Goal: Transaction & Acquisition: Purchase product/service

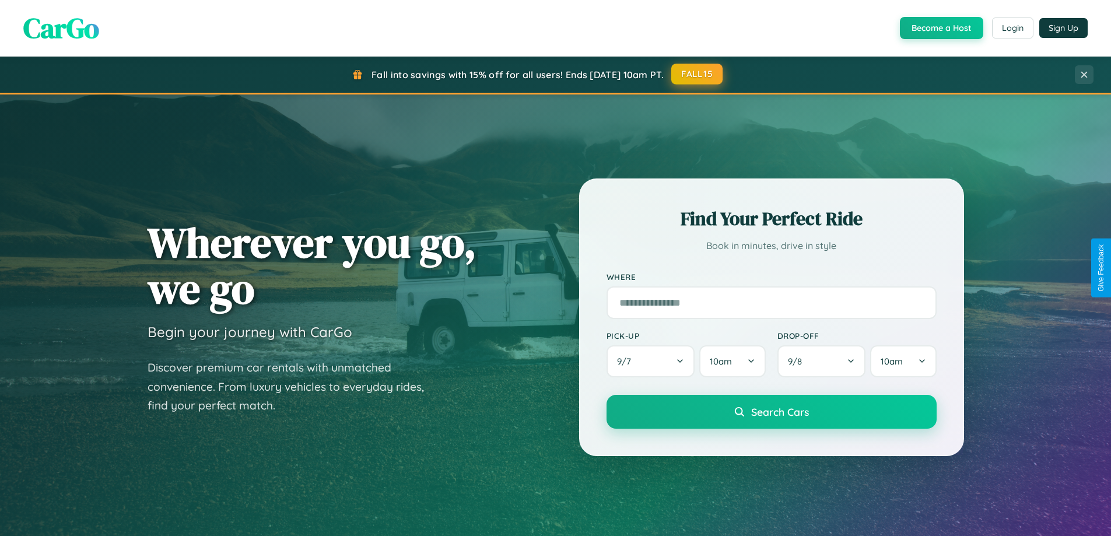
click at [698, 74] on button "FALL15" at bounding box center [697, 74] width 51 height 21
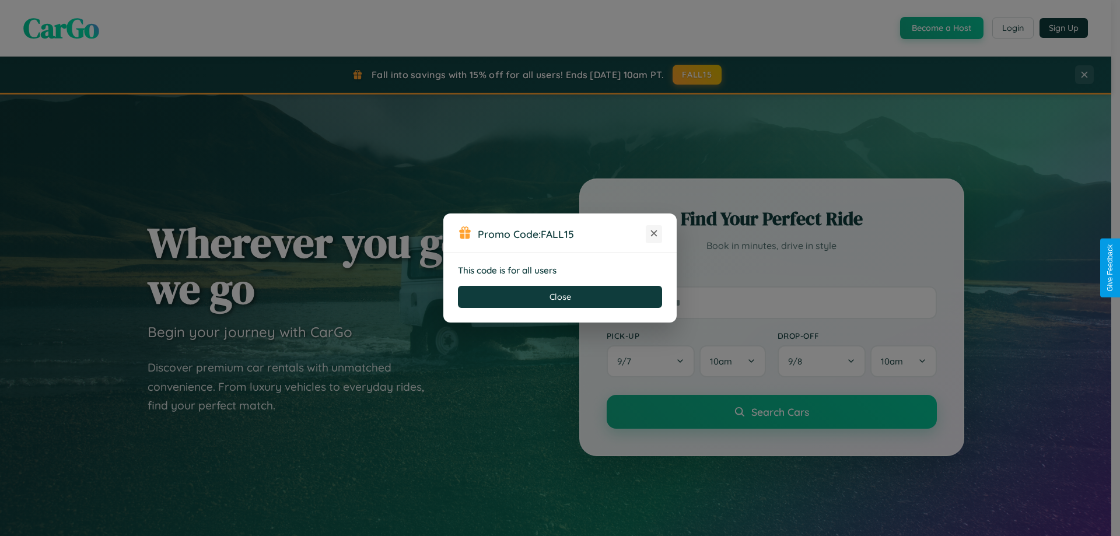
click at [654, 234] on icon at bounding box center [654, 234] width 12 height 12
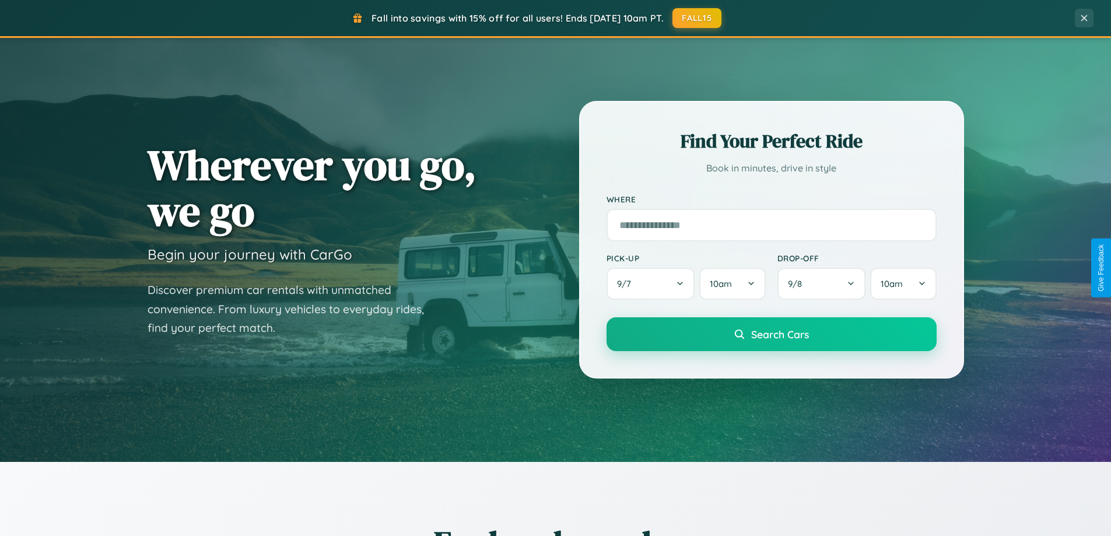
scroll to position [503, 0]
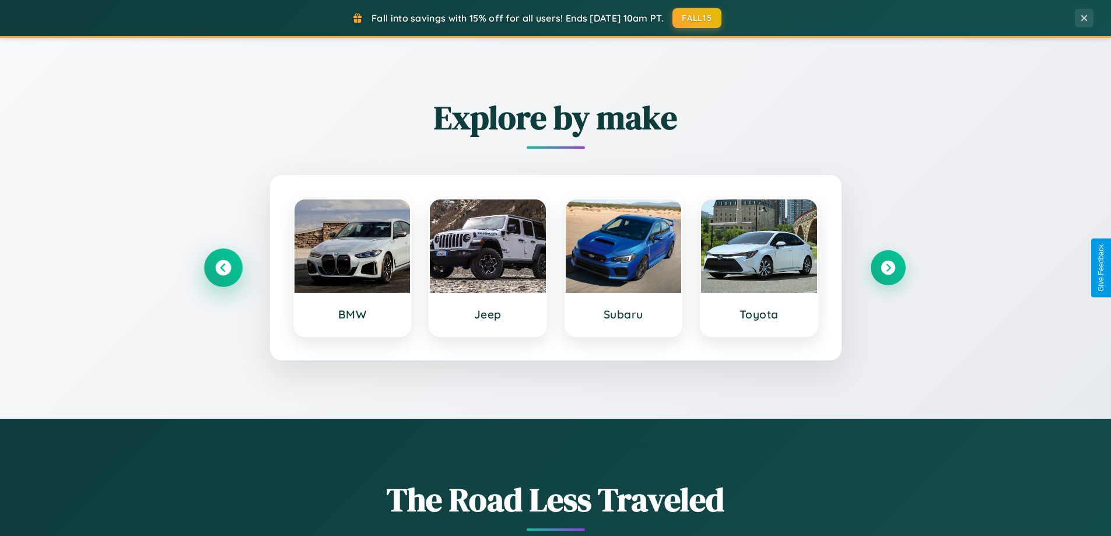
click at [223, 268] on icon at bounding box center [223, 268] width 16 height 16
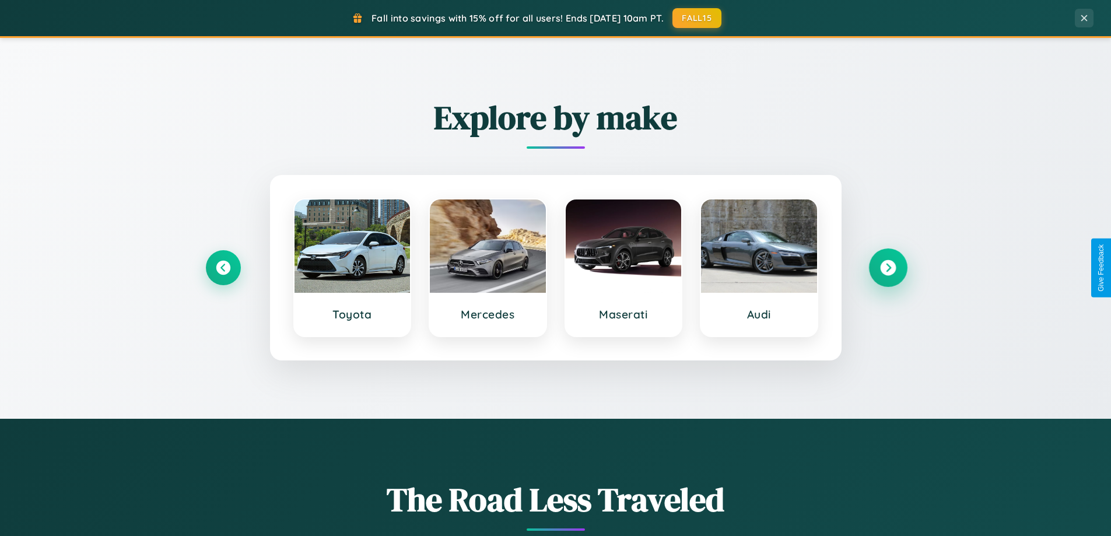
click at [888, 268] on icon at bounding box center [888, 268] width 16 height 16
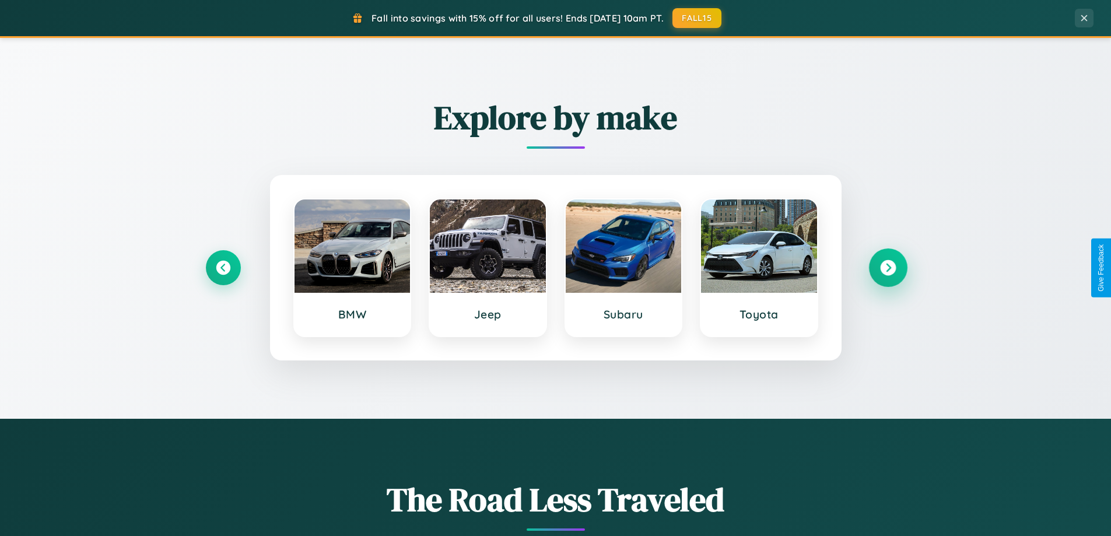
click at [888, 268] on icon at bounding box center [888, 268] width 16 height 16
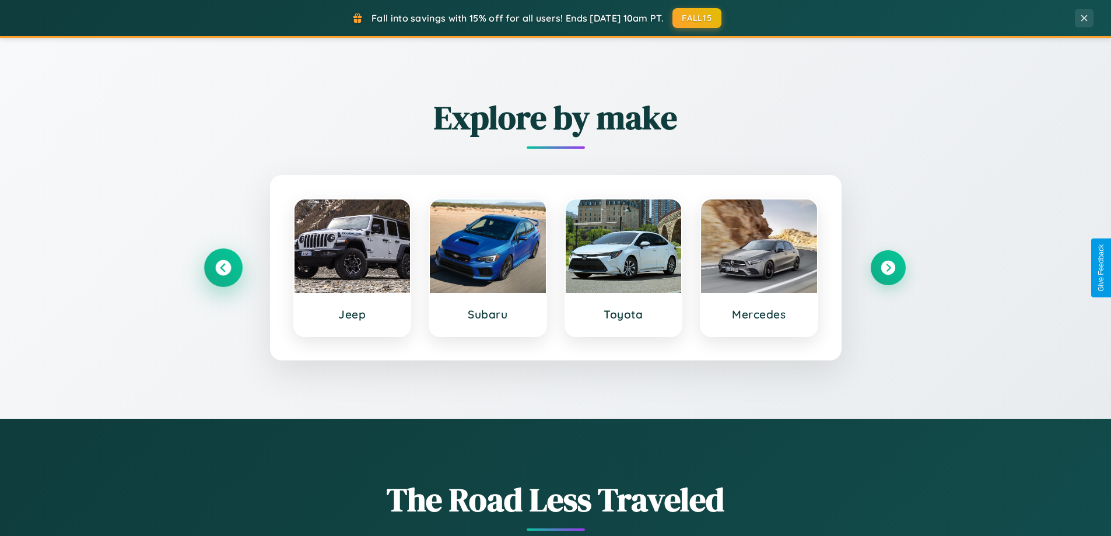
click at [223, 268] on icon at bounding box center [223, 268] width 16 height 16
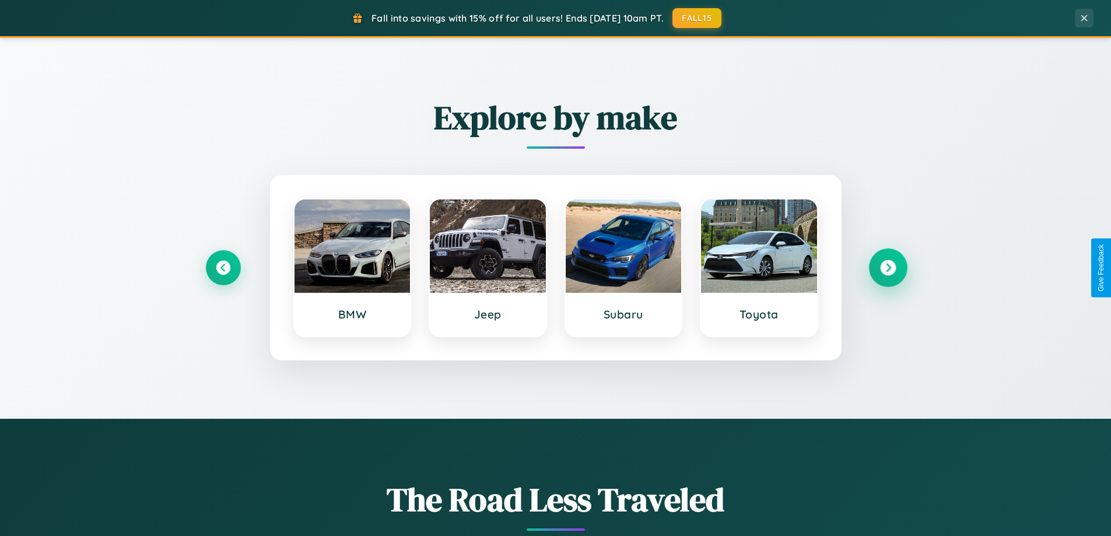
click at [888, 268] on icon at bounding box center [888, 268] width 16 height 16
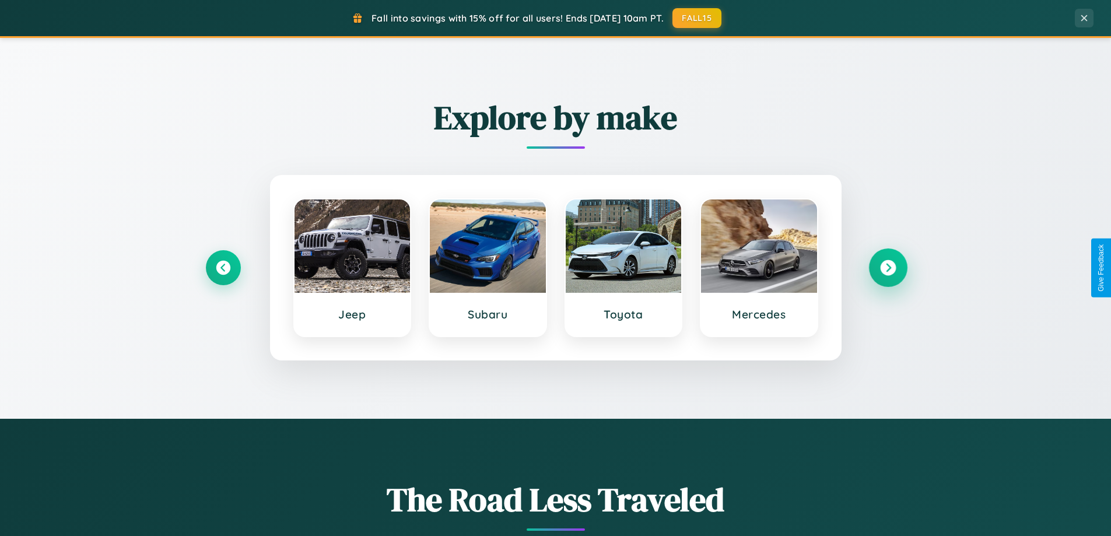
scroll to position [34, 0]
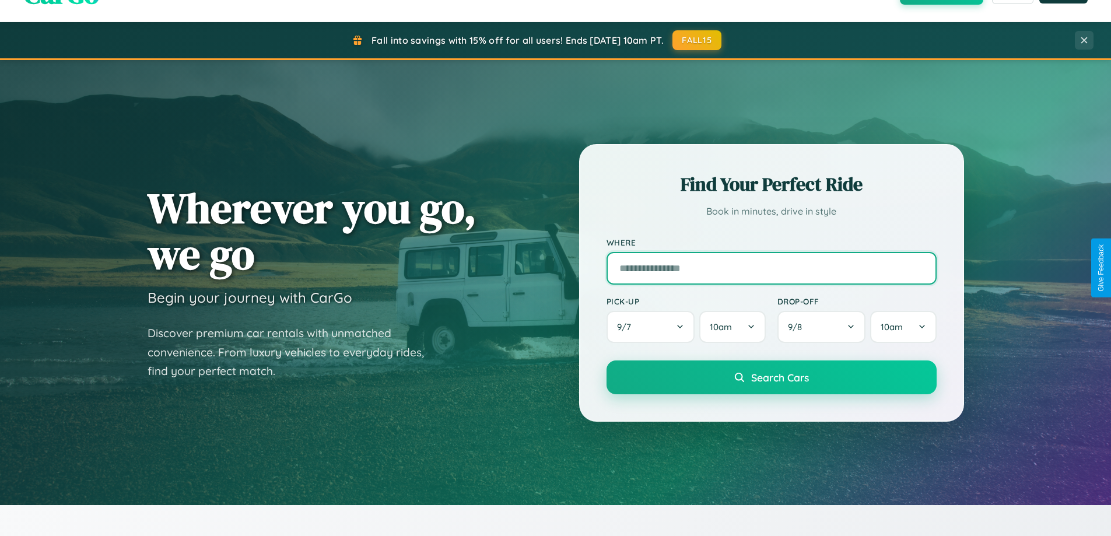
click at [771, 268] on input "text" at bounding box center [772, 268] width 330 height 33
type input "**********"
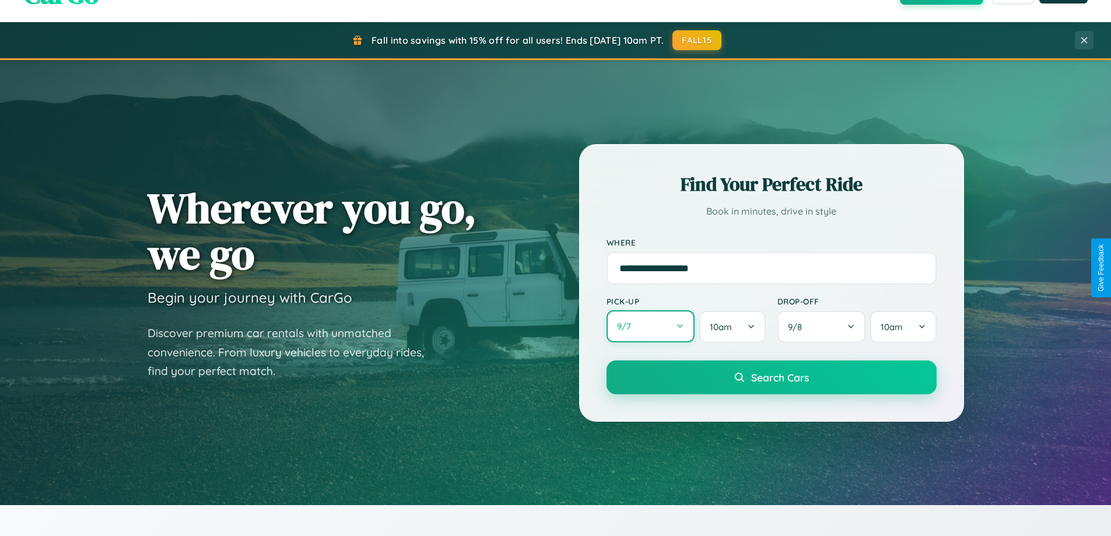
click at [651, 327] on button "9 / 7" at bounding box center [651, 326] width 89 height 32
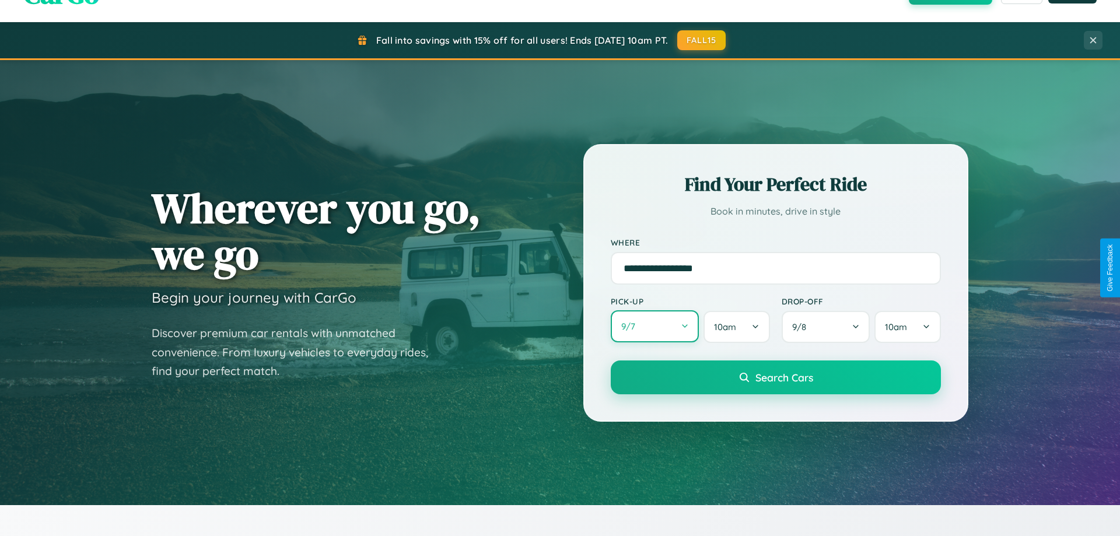
select select "*"
select select "****"
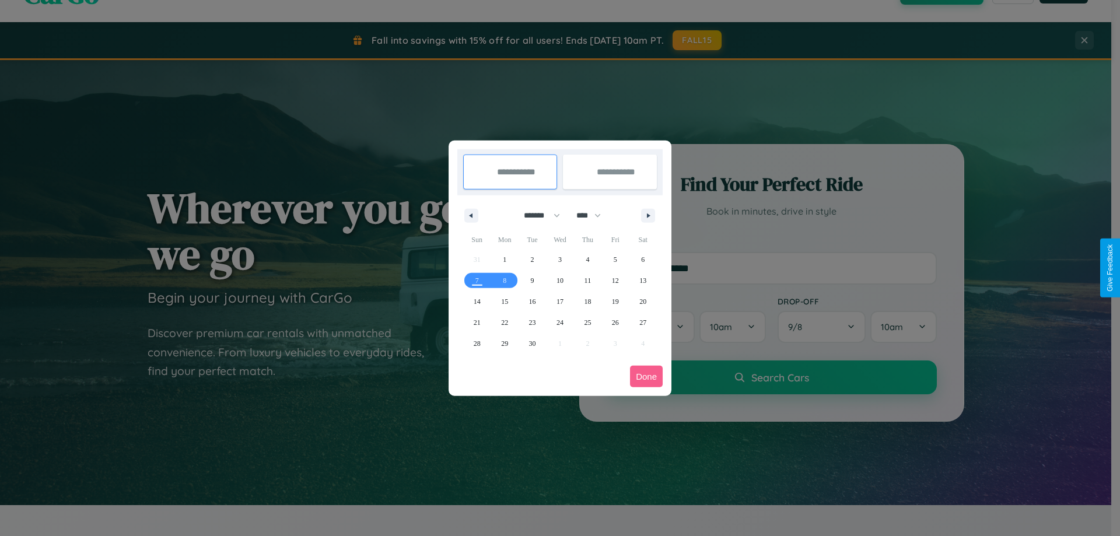
click at [537, 215] on select "******* ******** ***** ***** *** **** **** ****** ********* ******* ******** **…" at bounding box center [540, 215] width 50 height 19
select select "*"
click at [615, 343] on span "31" at bounding box center [615, 343] width 7 height 21
type input "**********"
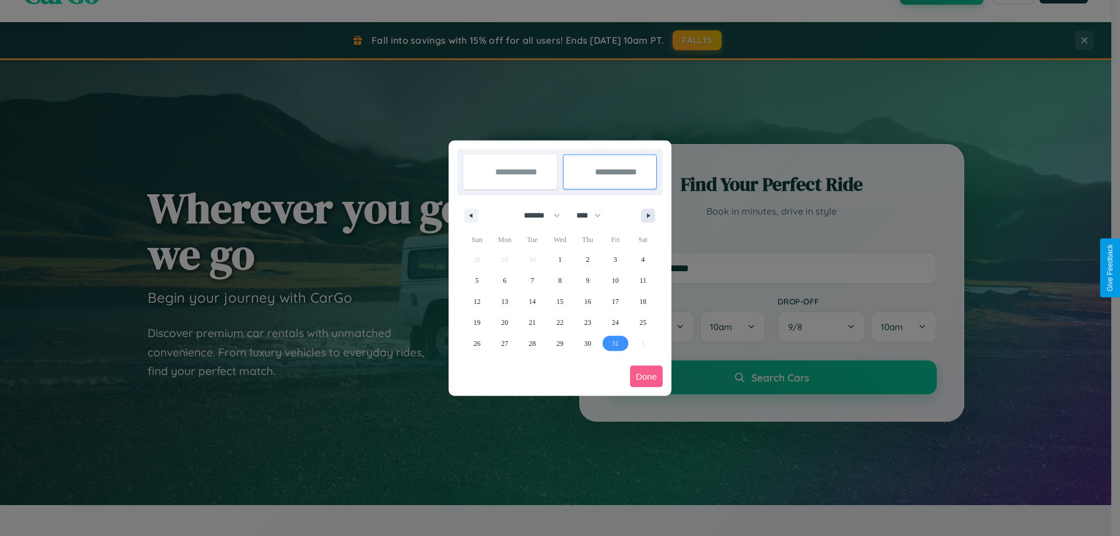
click at [648, 215] on icon "button" at bounding box center [651, 216] width 6 height 5
select select "**"
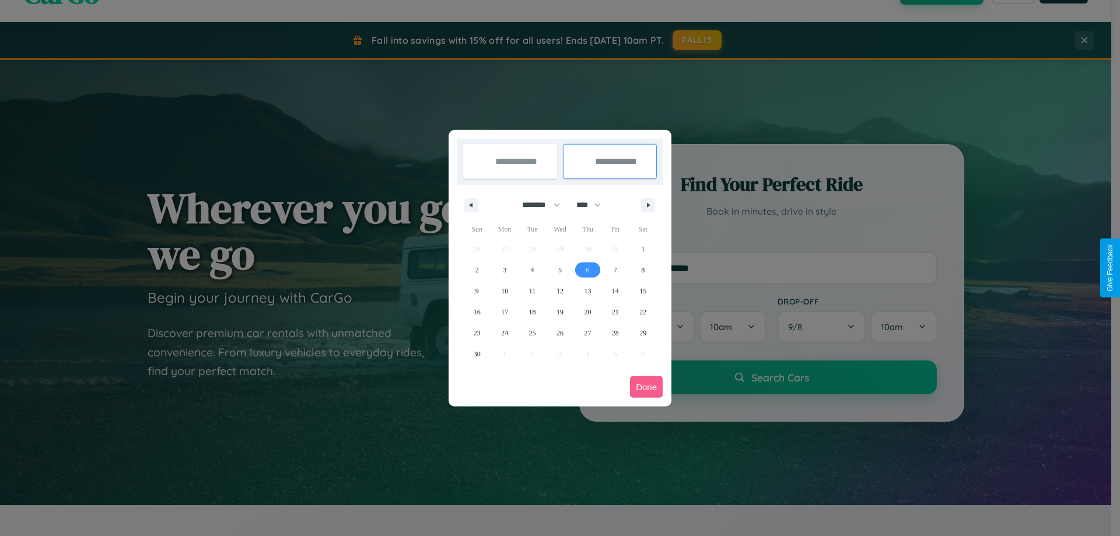
click at [588, 270] on span "6" at bounding box center [588, 270] width 4 height 21
type input "**********"
select select "*"
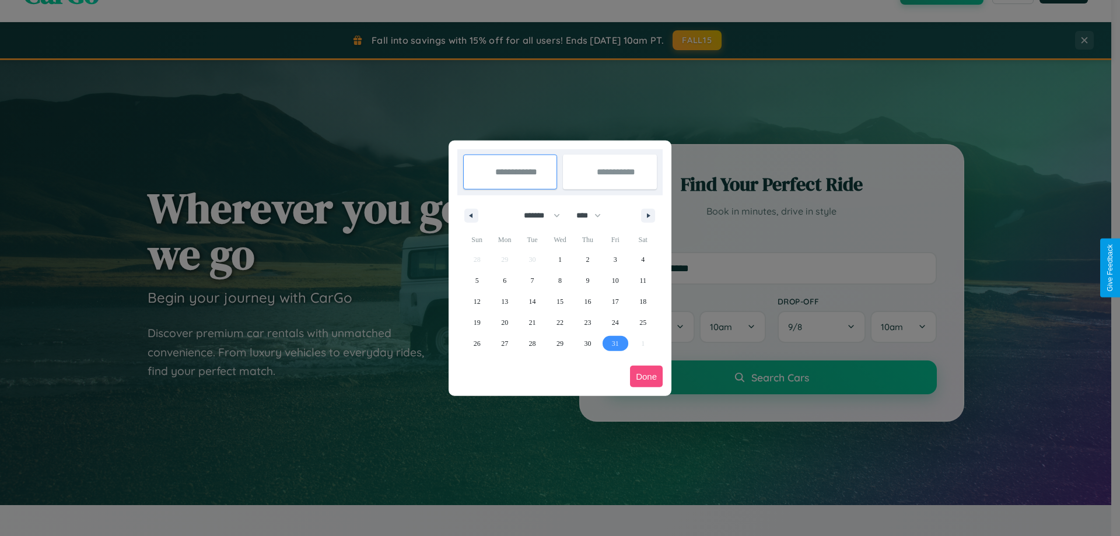
click at [646, 376] on button "Done" at bounding box center [646, 377] width 33 height 22
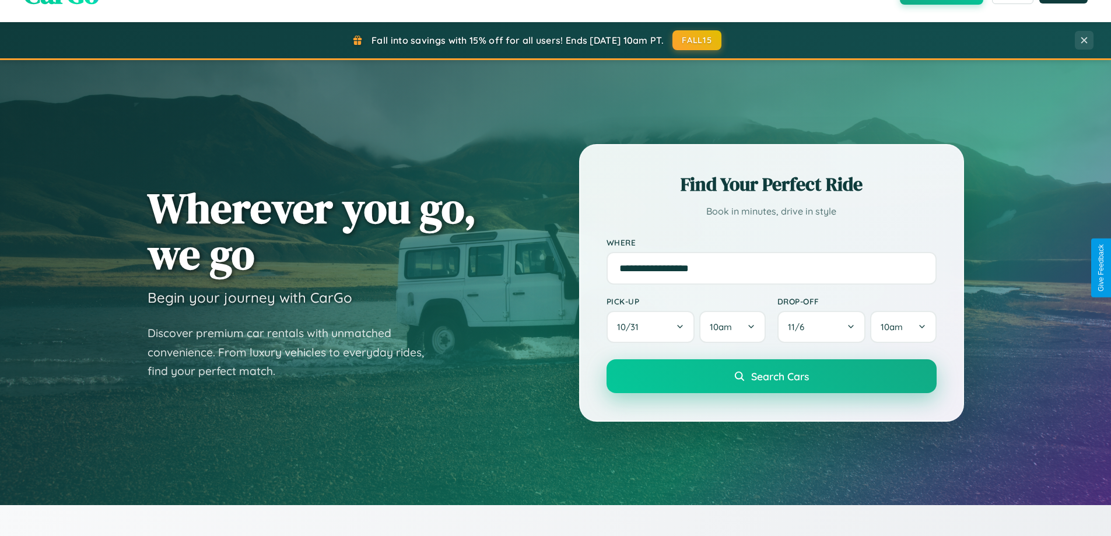
click at [771, 376] on span "Search Cars" at bounding box center [780, 376] width 58 height 13
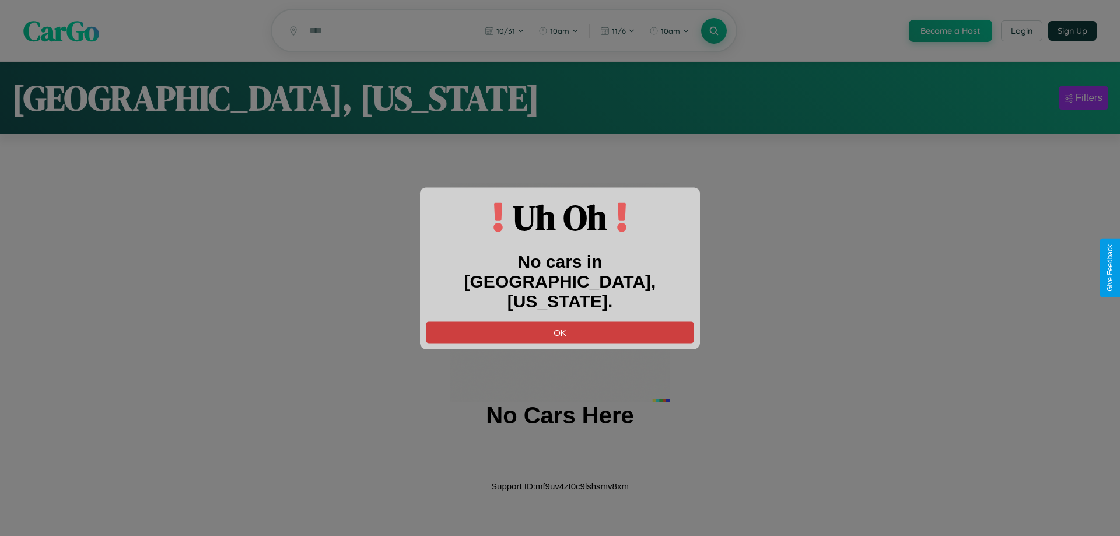
click at [560, 321] on button "OK" at bounding box center [560, 332] width 268 height 22
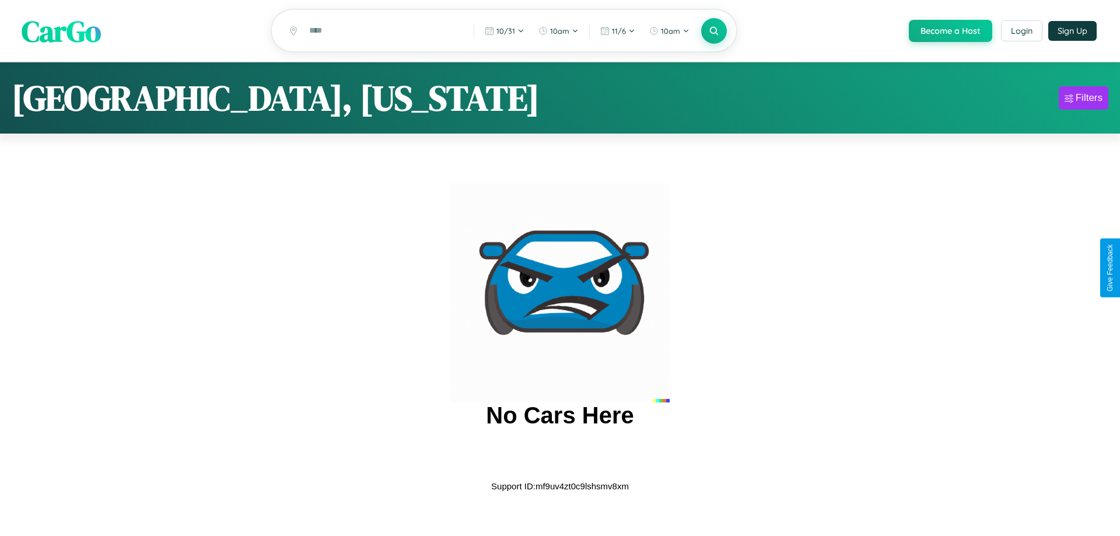
click at [61, 31] on span "CarGo" at bounding box center [61, 31] width 79 height 40
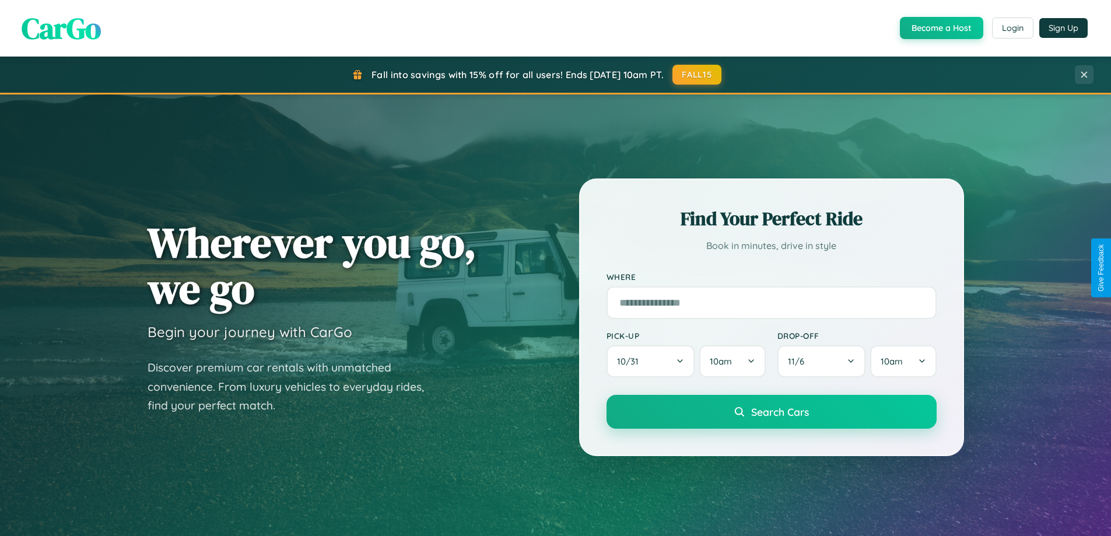
scroll to position [2245, 0]
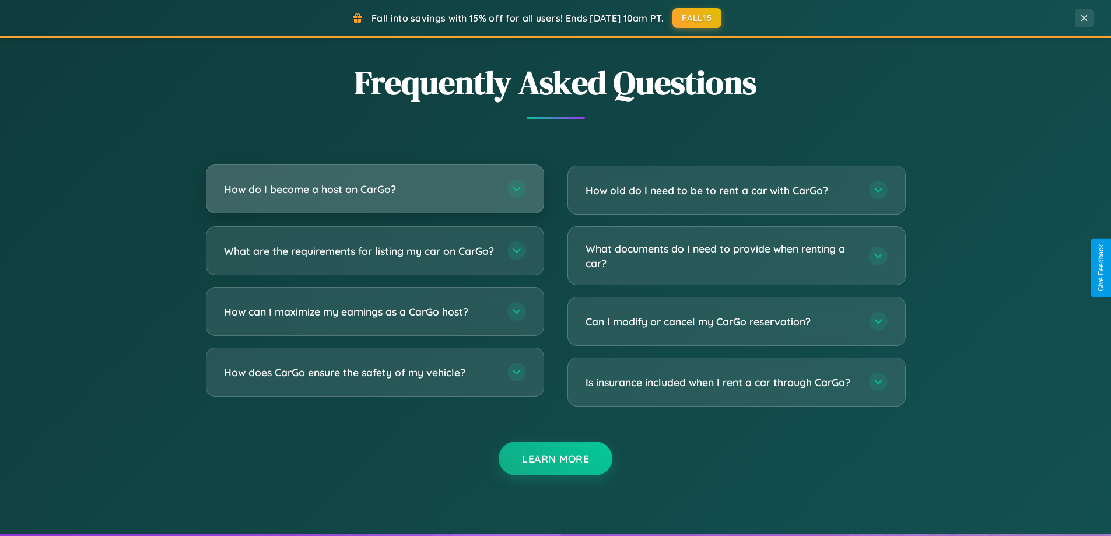
click at [375, 189] on h3 "How do I become a host on CarGo?" at bounding box center [360, 189] width 272 height 15
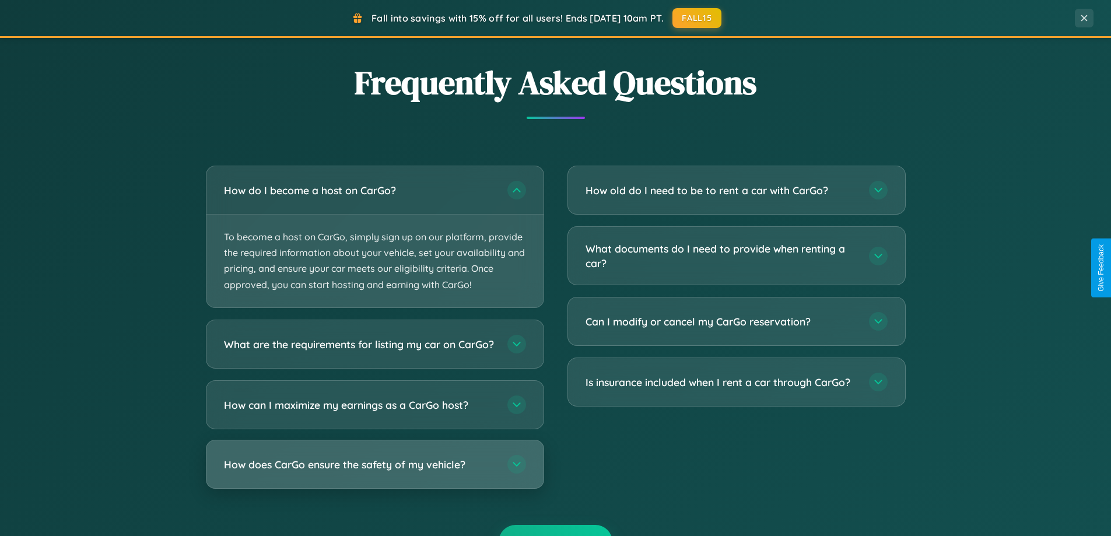
click at [375, 471] on h3 "How does CarGo ensure the safety of my vehicle?" at bounding box center [360, 464] width 272 height 15
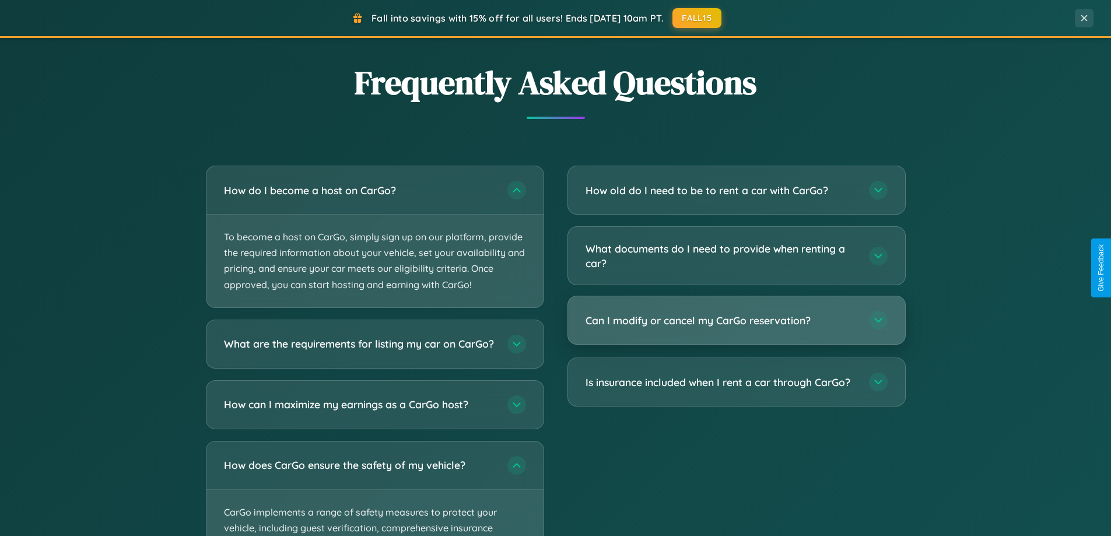
click at [736, 320] on h3 "Can I modify or cancel my CarGo reservation?" at bounding box center [722, 320] width 272 height 15
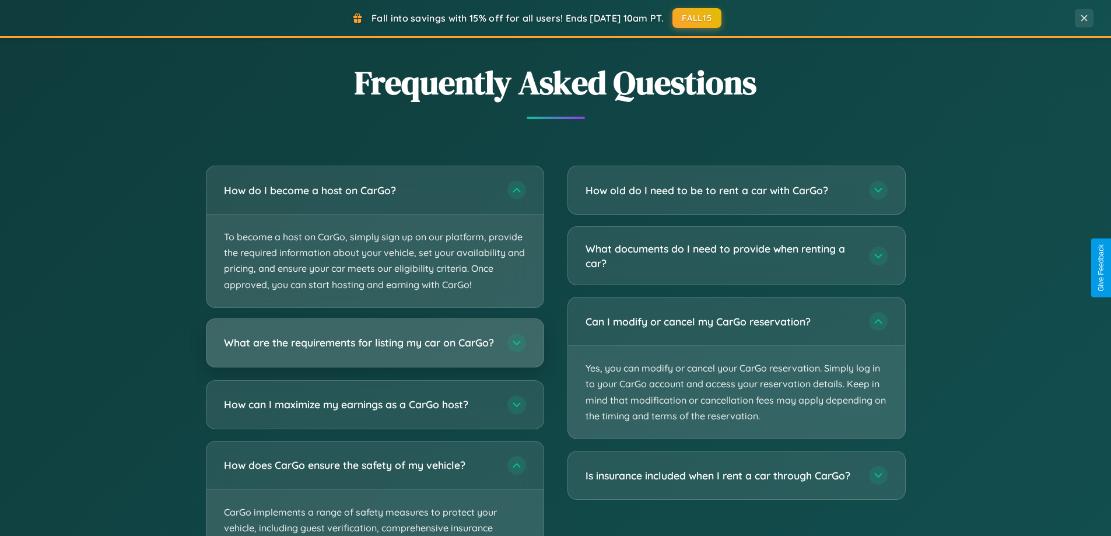
click at [375, 349] on h3 "What are the requirements for listing my car on CarGo?" at bounding box center [360, 342] width 272 height 15
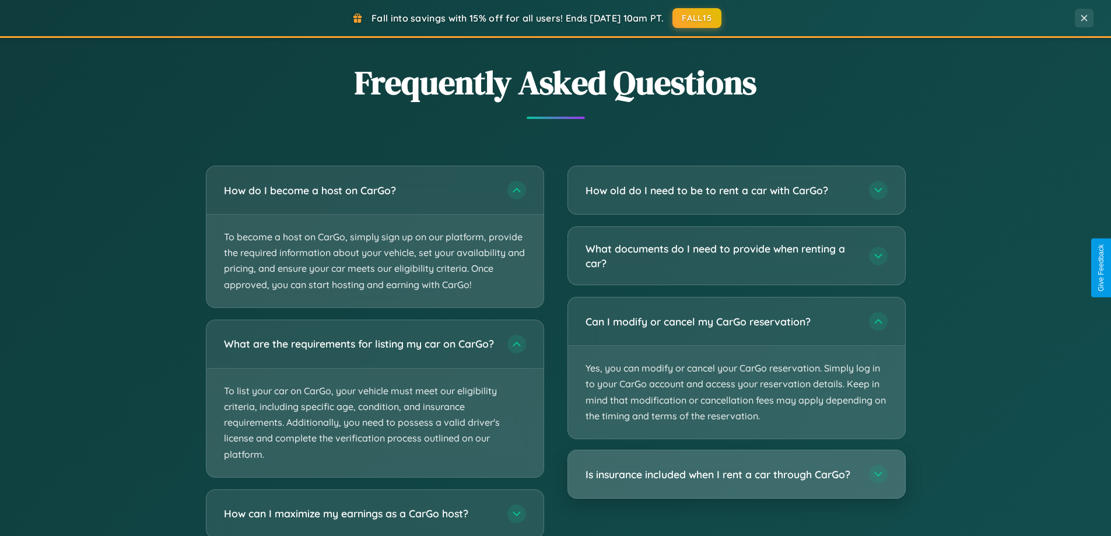
click at [736, 475] on h3 "Is insurance included when I rent a car through CarGo?" at bounding box center [722, 474] width 272 height 15
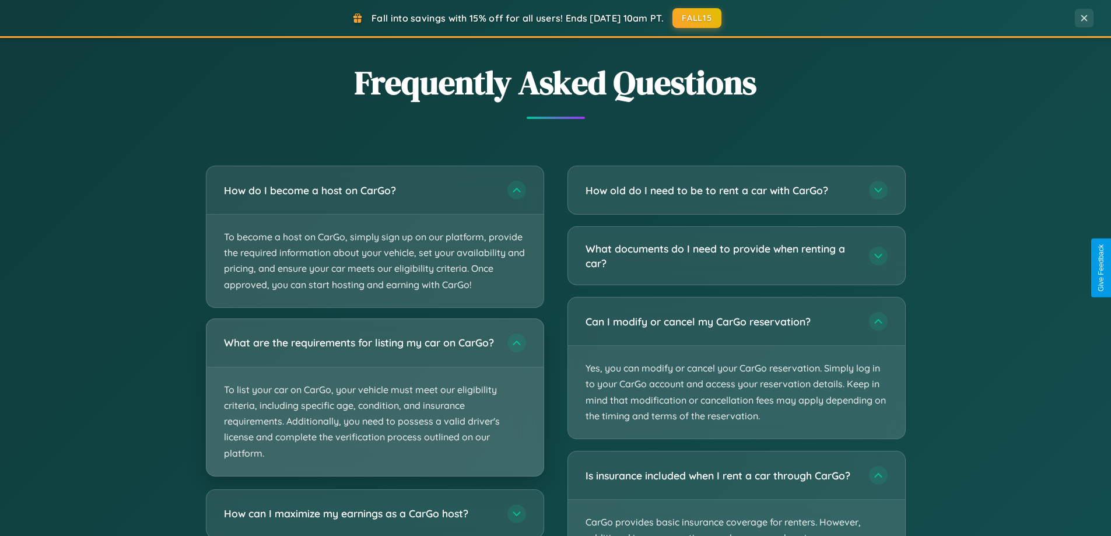
click at [375, 402] on p "To list your car on CarGo, your vehicle must meet our eligibility criteria, inc…" at bounding box center [375, 422] width 337 height 109
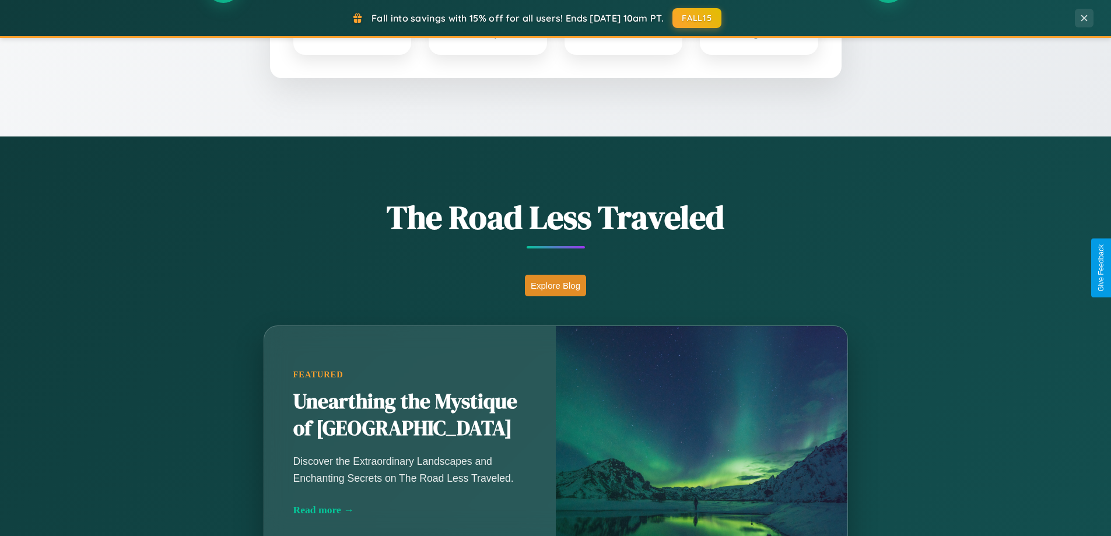
scroll to position [34, 0]
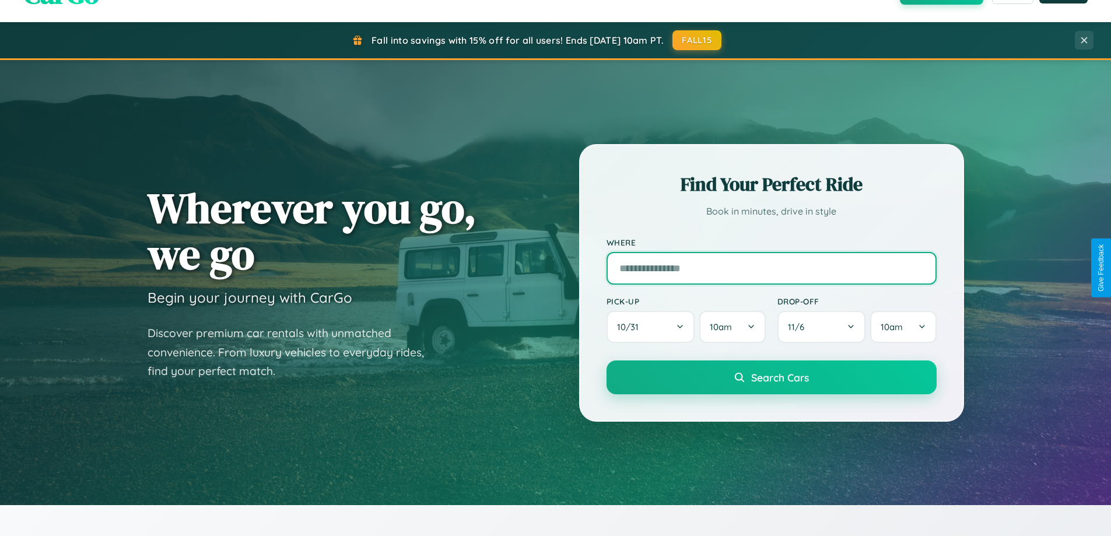
click at [771, 268] on input "text" at bounding box center [772, 268] width 330 height 33
type input "******"
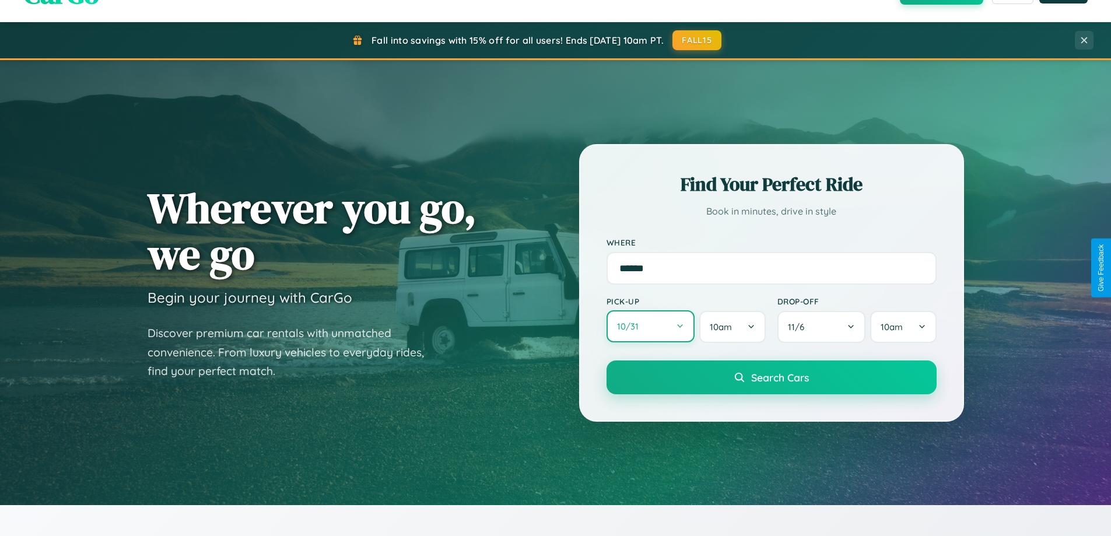
click at [651, 327] on button "10 / 31" at bounding box center [651, 326] width 89 height 32
select select "*"
select select "****"
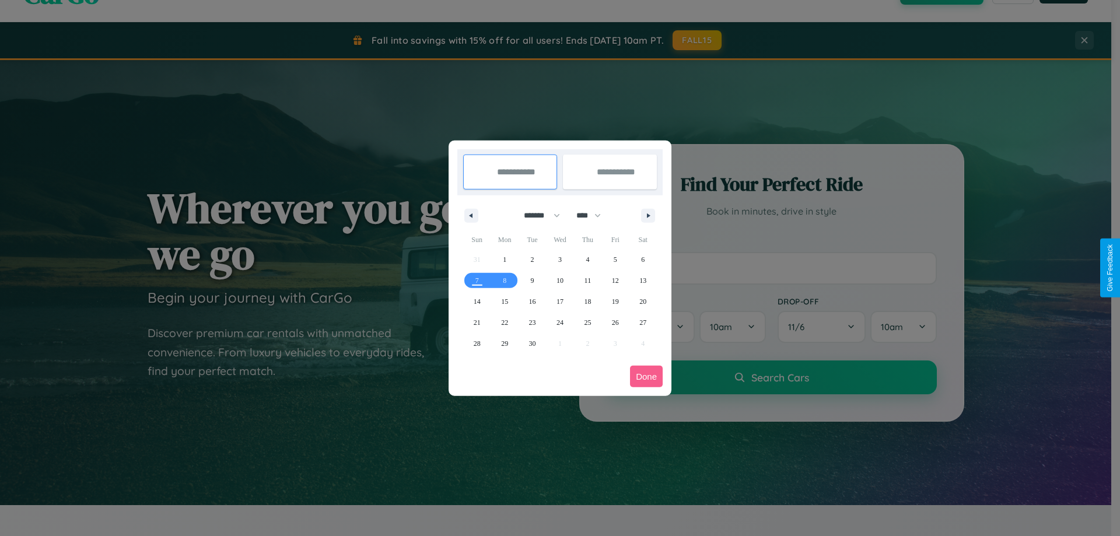
drag, startPoint x: 537, startPoint y: 215, endPoint x: 560, endPoint y: 234, distance: 29.9
click at [537, 215] on select "******* ******** ***** ***** *** **** **** ****** ********* ******* ******** **…" at bounding box center [540, 215] width 50 height 19
select select "*"
click at [643, 322] on span "25" at bounding box center [642, 322] width 7 height 21
type input "**********"
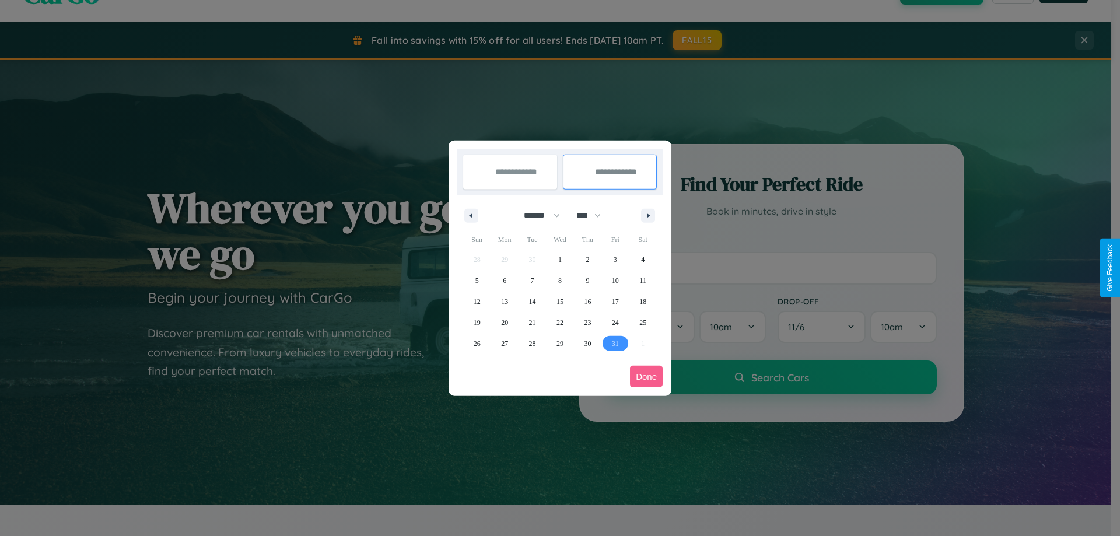
click at [615, 343] on span "31" at bounding box center [615, 343] width 7 height 21
type input "**********"
click at [646, 376] on button "Done" at bounding box center [646, 377] width 33 height 22
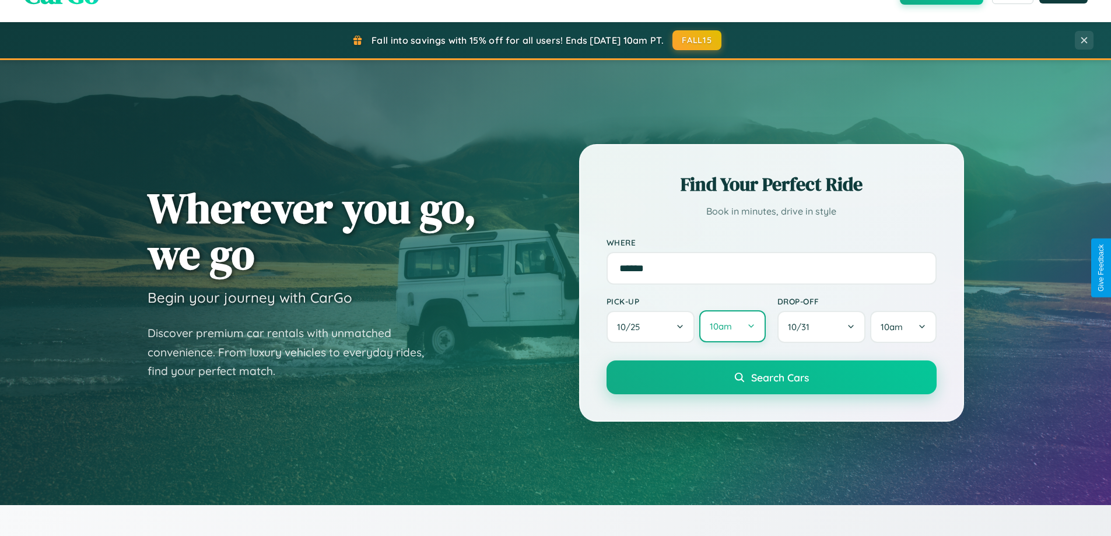
click at [732, 327] on button "10am" at bounding box center [733, 326] width 66 height 32
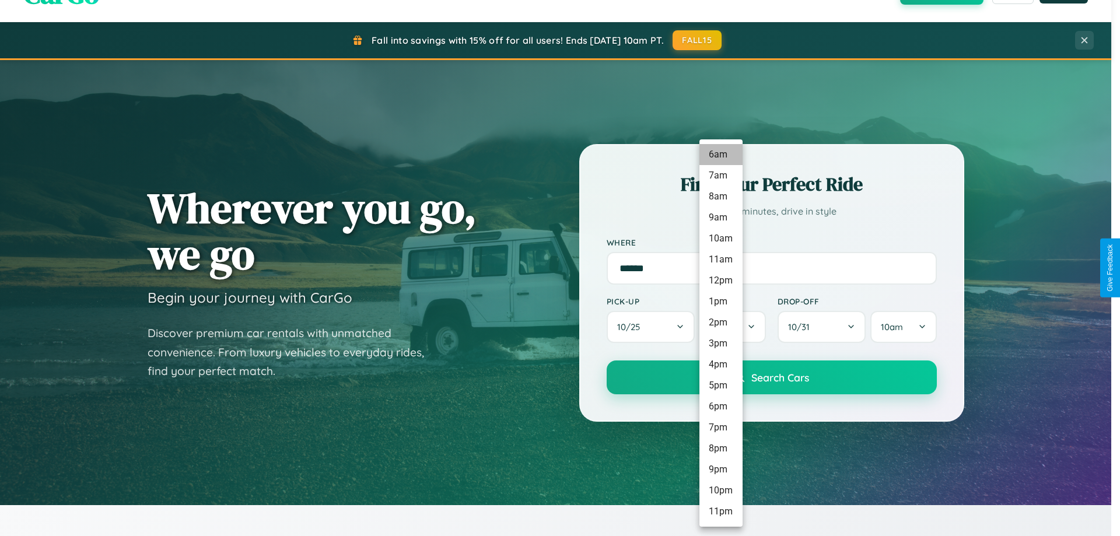
click at [721, 155] on li "6am" at bounding box center [721, 154] width 43 height 21
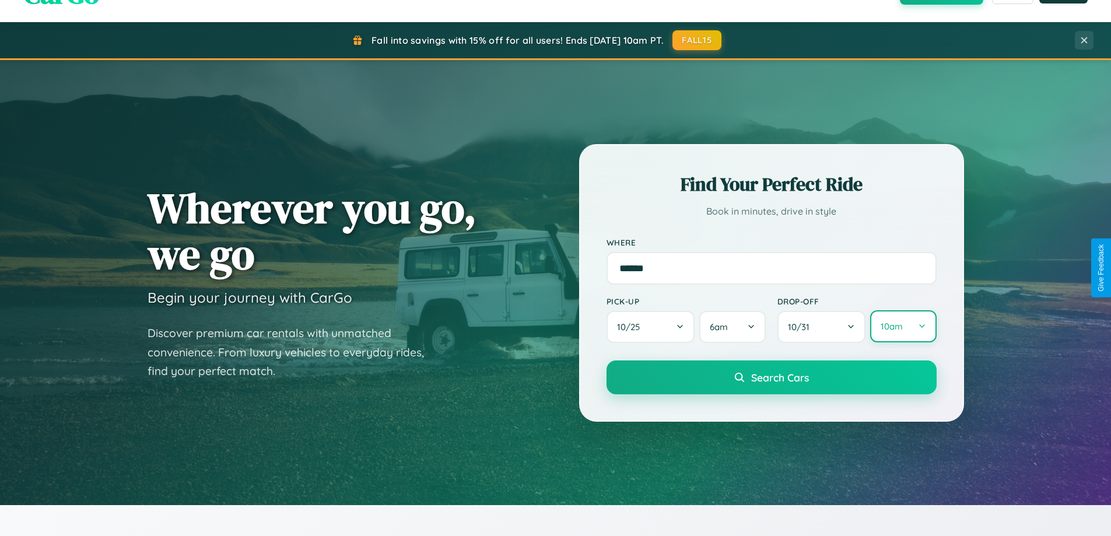
click at [903, 327] on button "10am" at bounding box center [903, 326] width 66 height 32
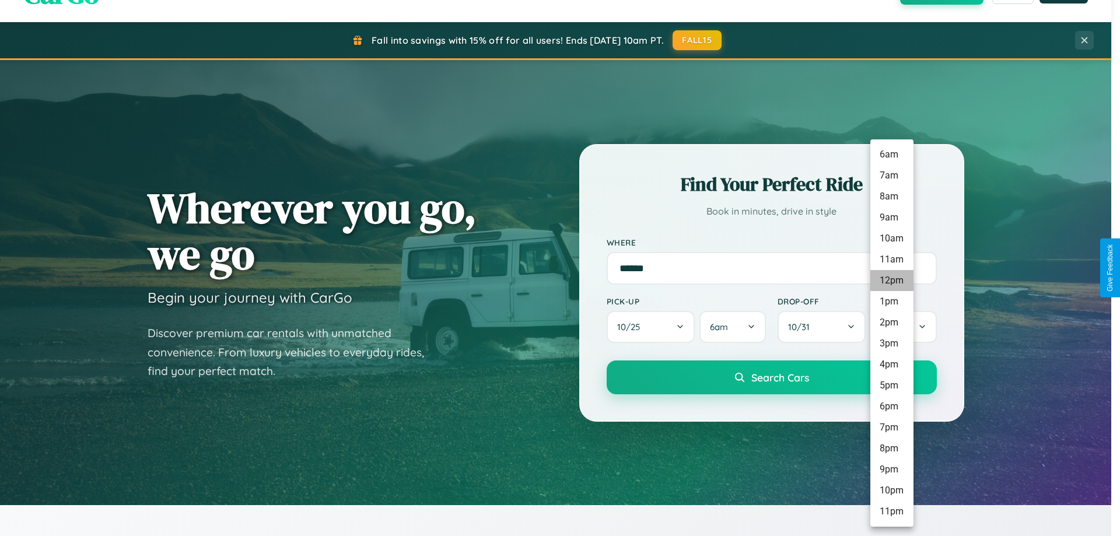
click at [891, 281] on li "12pm" at bounding box center [891, 280] width 43 height 21
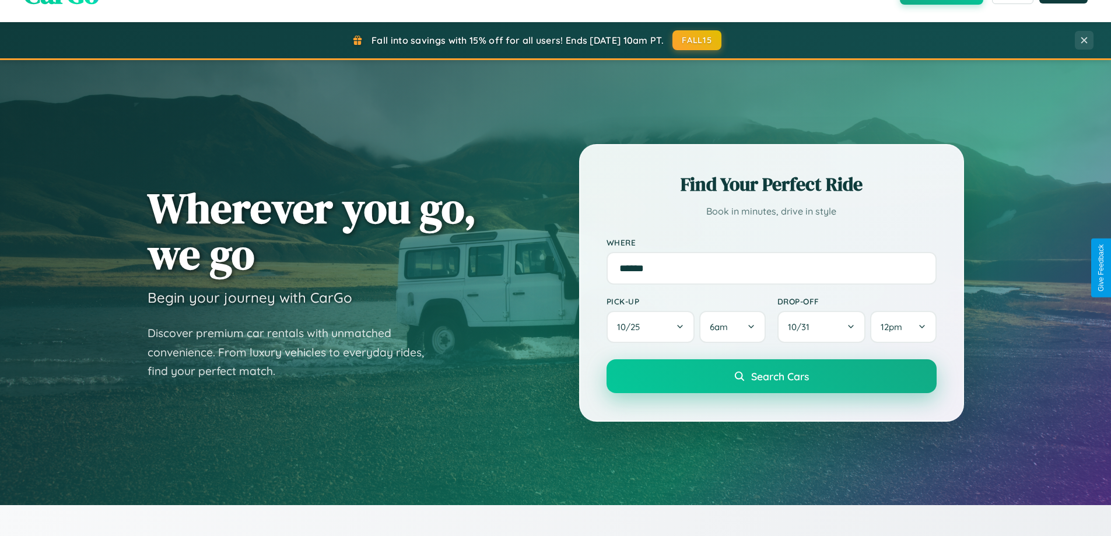
click at [771, 377] on span "Search Cars" at bounding box center [780, 376] width 58 height 13
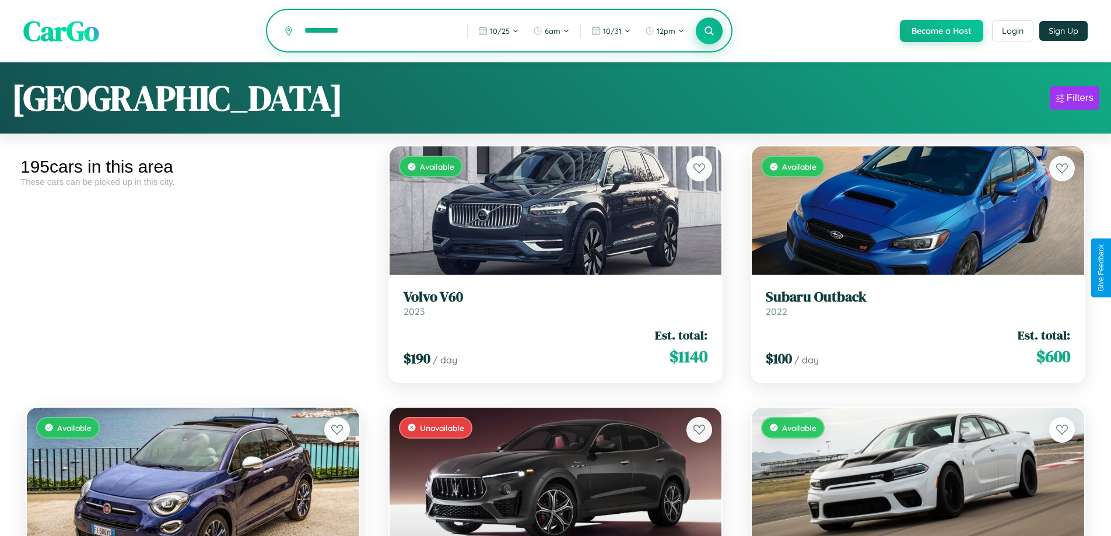
type input "**********"
click at [709, 32] on icon at bounding box center [709, 30] width 11 height 11
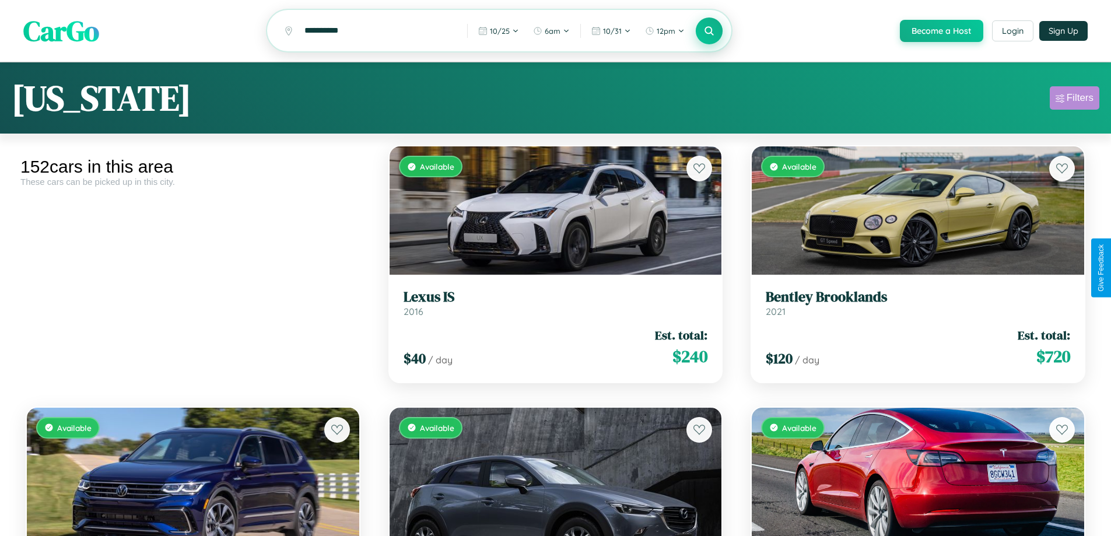
click at [1075, 100] on div "Filters" at bounding box center [1080, 98] width 27 height 12
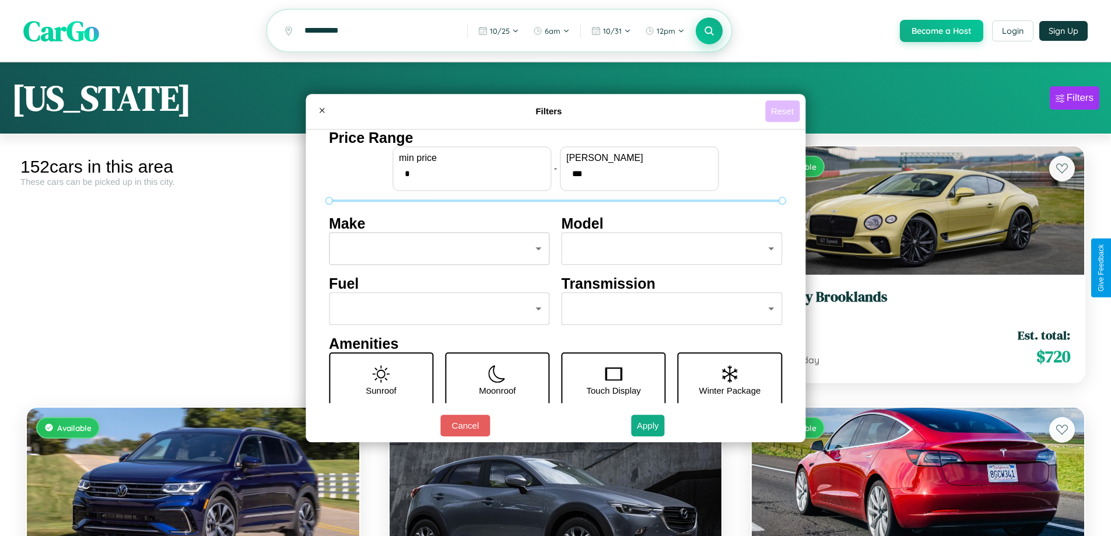
click at [784, 111] on button "Reset" at bounding box center [782, 111] width 34 height 22
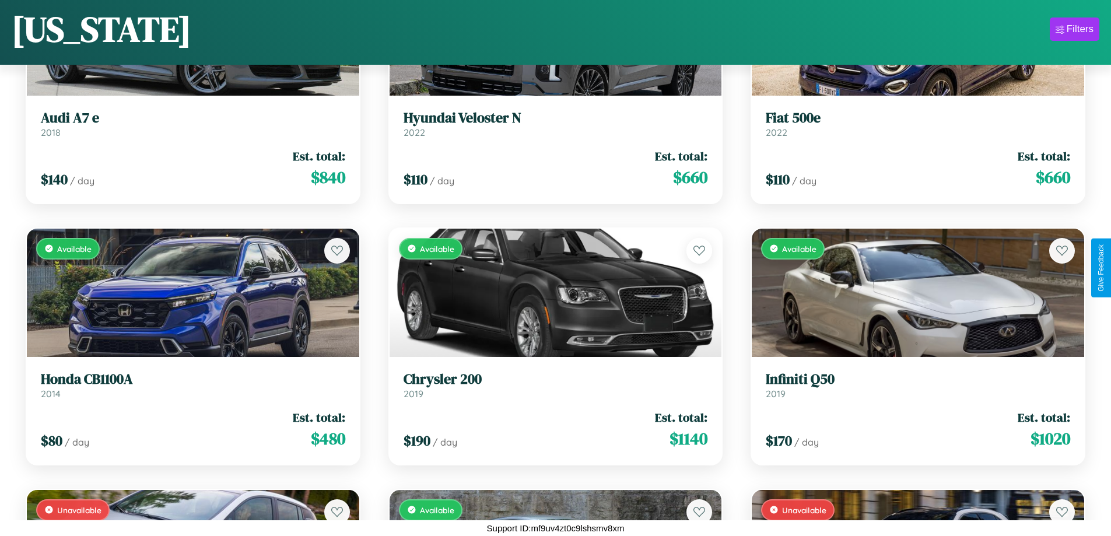
scroll to position [4344, 0]
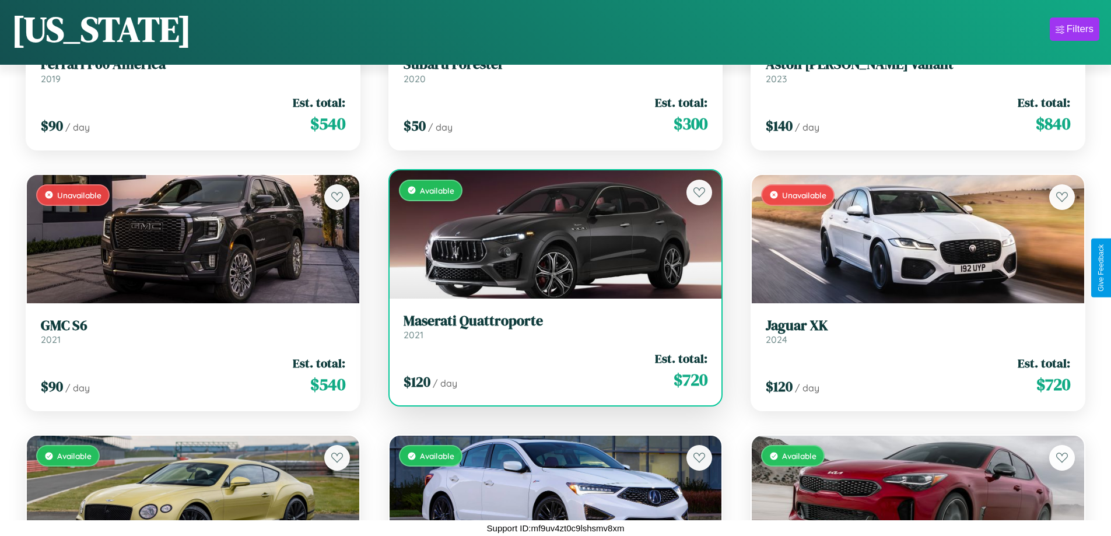
click at [551, 370] on div "$ 120 / day Est. total: $ 720" at bounding box center [556, 370] width 305 height 41
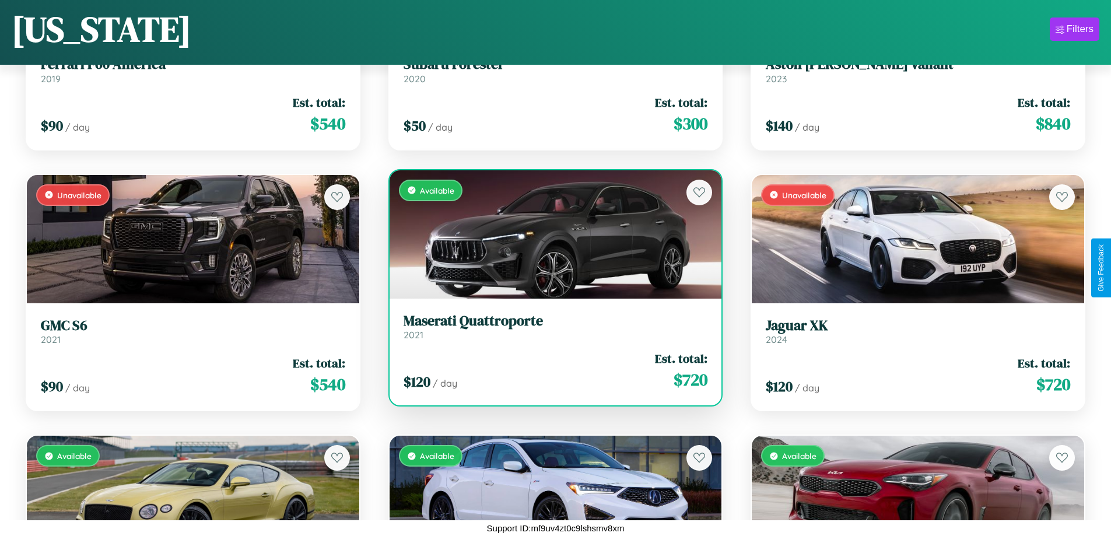
click at [551, 370] on div "$ 120 / day Est. total: $ 720" at bounding box center [556, 370] width 305 height 41
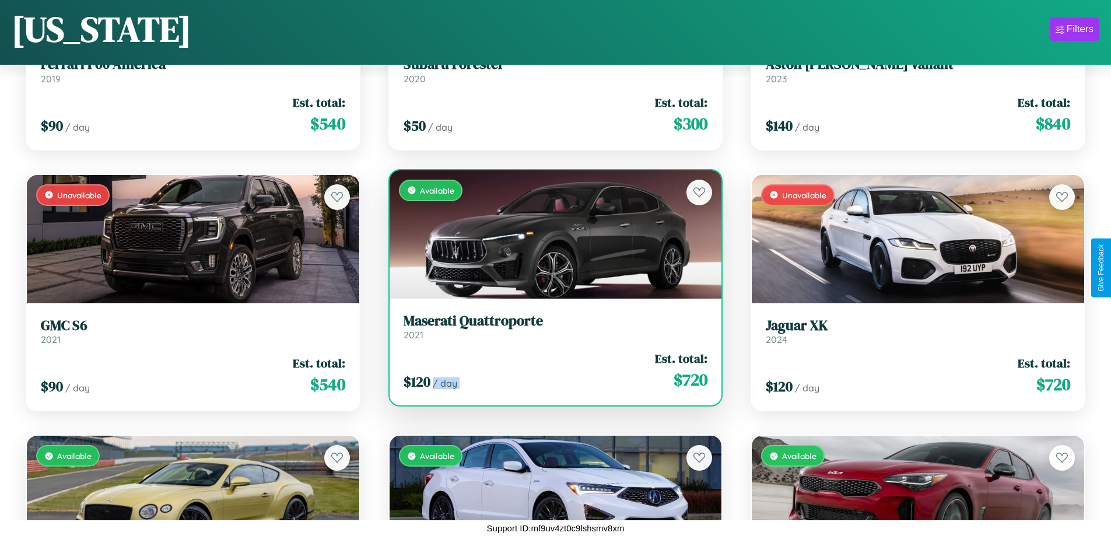
click at [551, 370] on div "$ 120 / day Est. total: $ 720" at bounding box center [556, 370] width 305 height 41
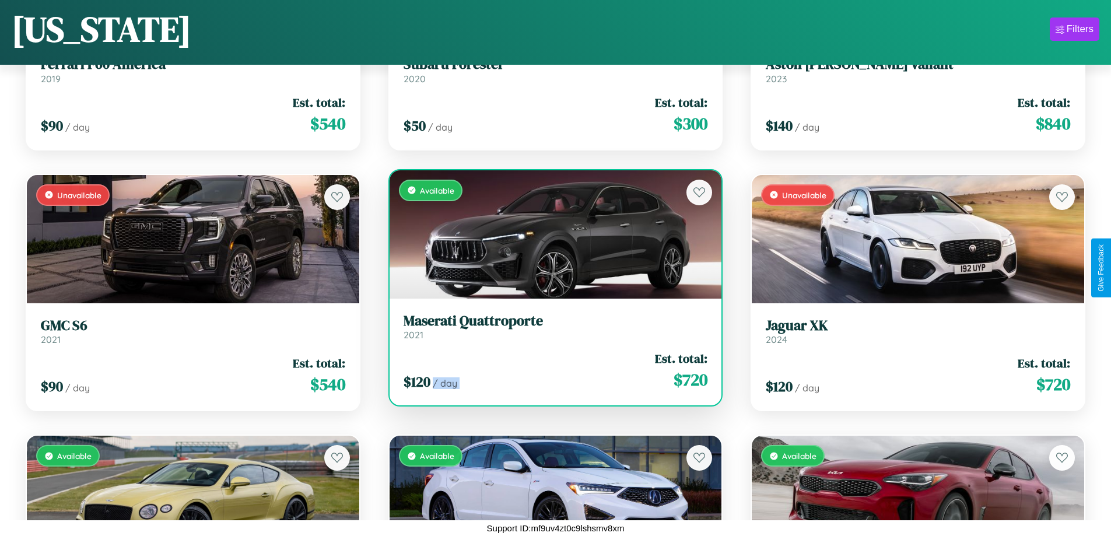
click at [551, 370] on div "$ 120 / day Est. total: $ 720" at bounding box center [556, 370] width 305 height 41
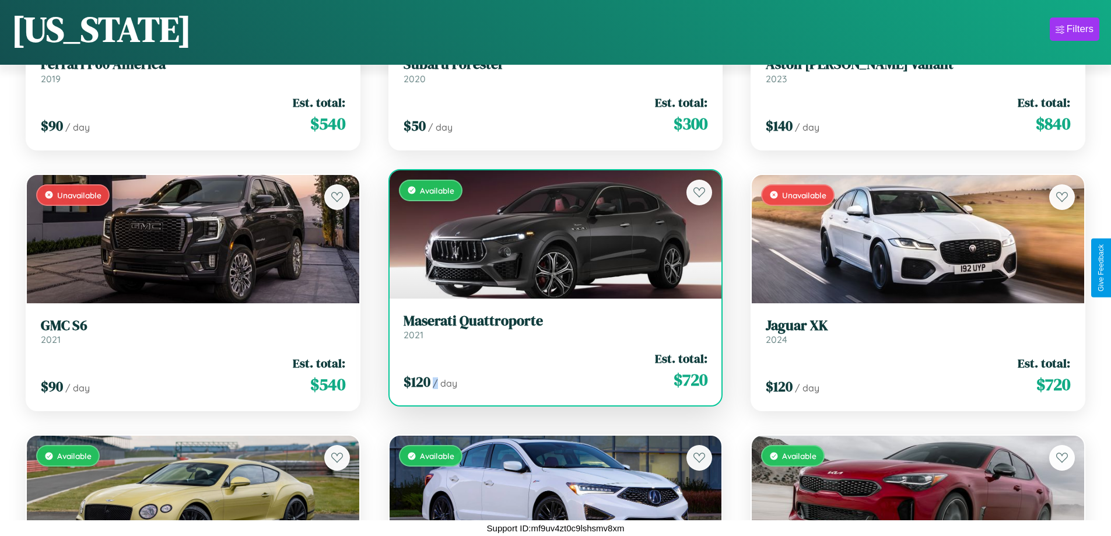
click at [551, 370] on div "$ 120 / day Est. total: $ 720" at bounding box center [556, 370] width 305 height 41
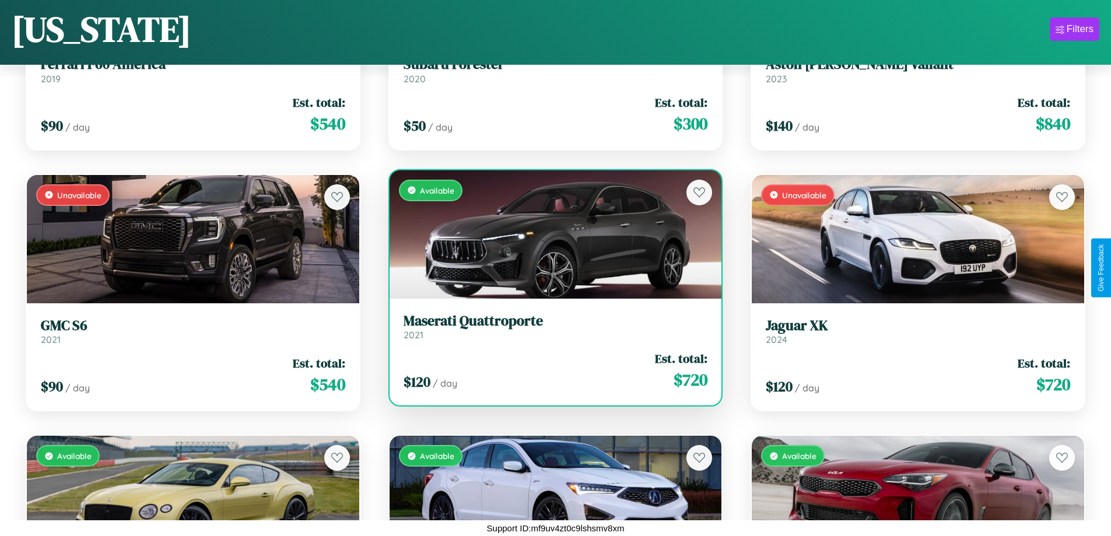
click at [551, 326] on h3 "Maserati Quattroporte" at bounding box center [556, 321] width 305 height 17
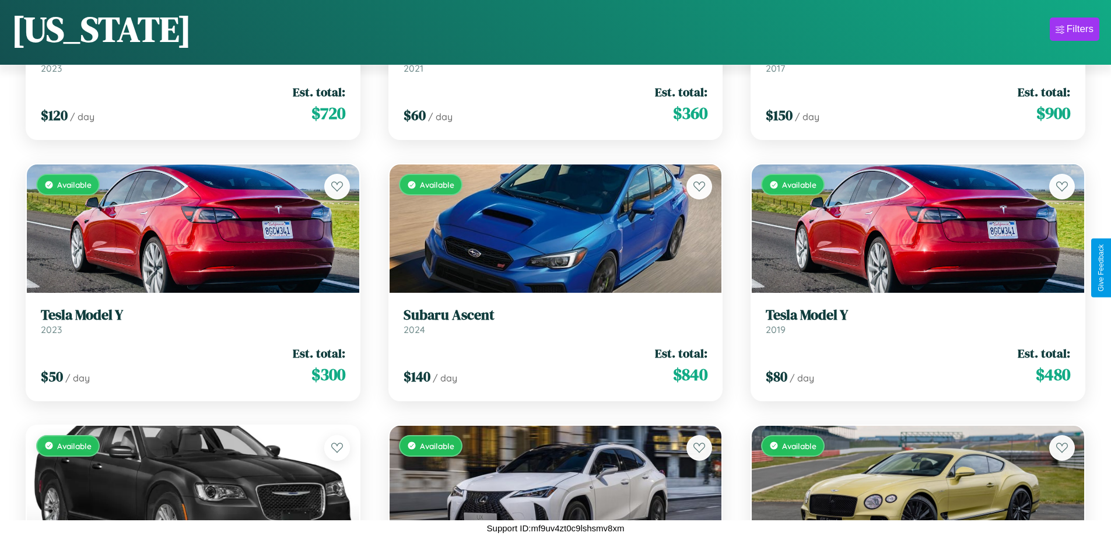
scroll to position [7740, 0]
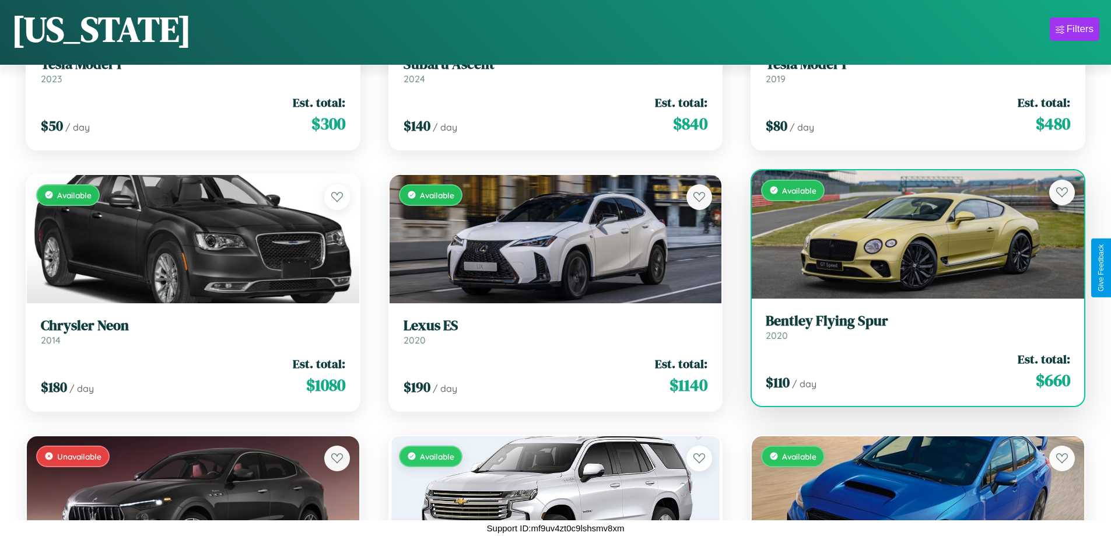
click at [911, 239] on div "Available" at bounding box center [918, 234] width 333 height 128
click at [911, 235] on div "Available" at bounding box center [918, 234] width 333 height 128
click at [911, 234] on div "Available" at bounding box center [918, 234] width 333 height 128
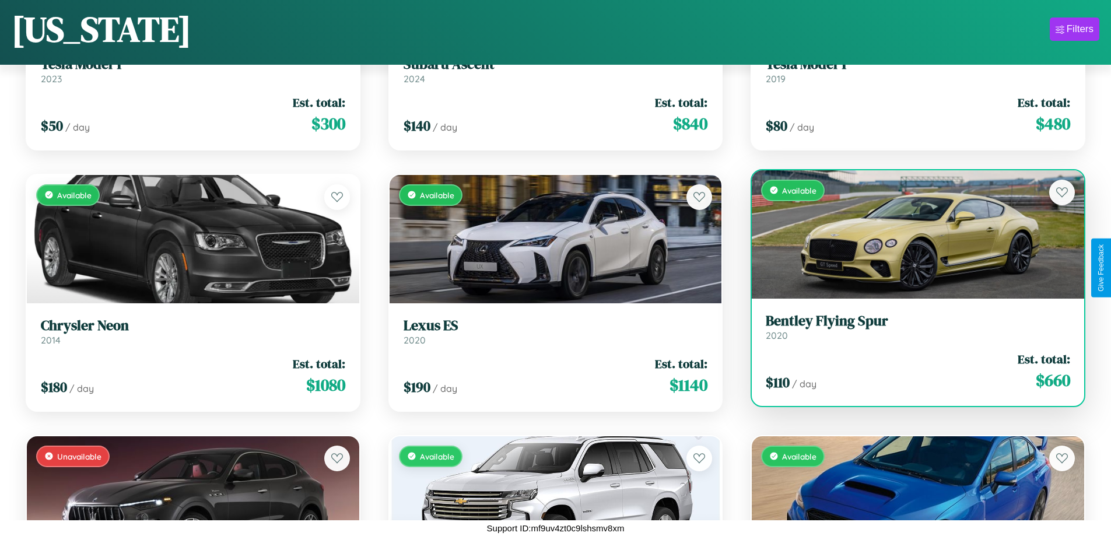
click at [911, 234] on div "Available" at bounding box center [918, 234] width 333 height 128
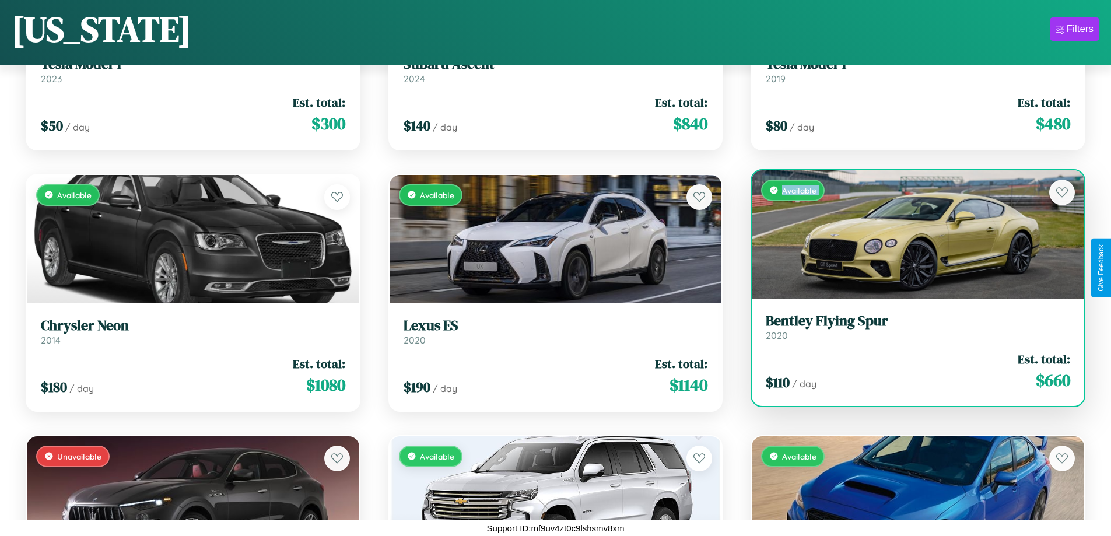
click at [911, 234] on div "Available" at bounding box center [918, 234] width 333 height 128
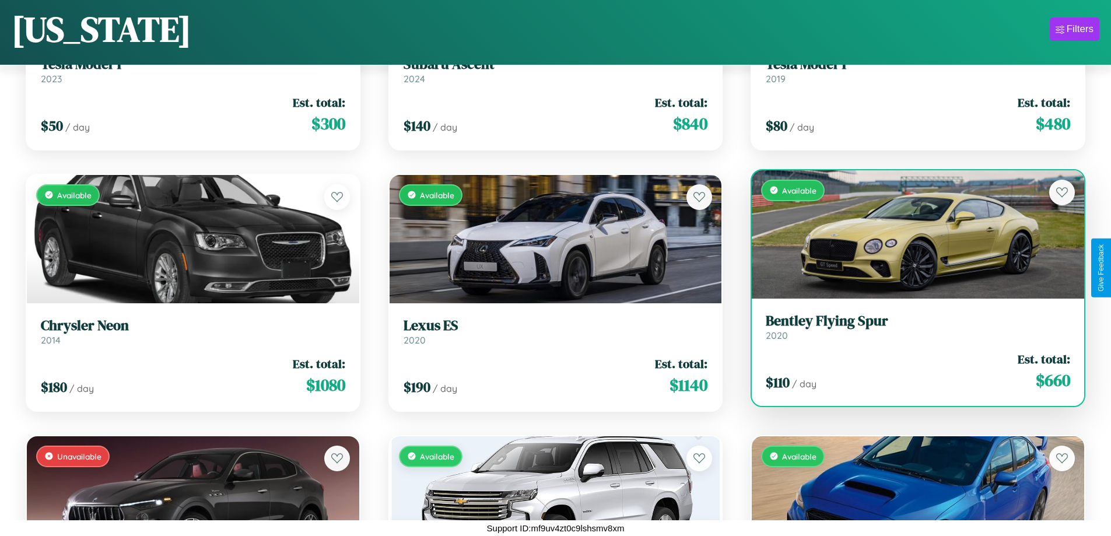
click at [911, 234] on div "Available" at bounding box center [918, 234] width 333 height 128
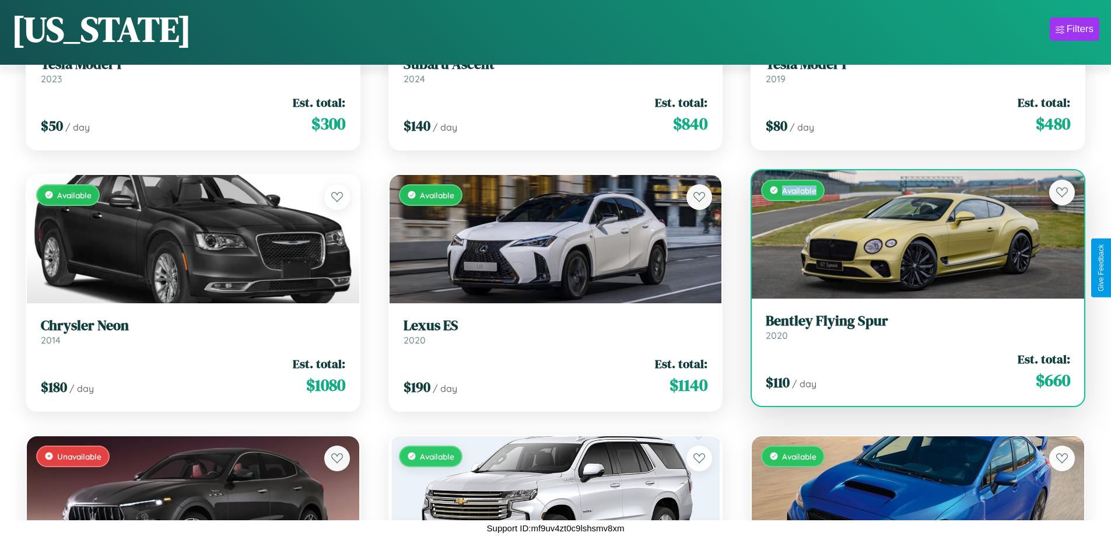
click at [911, 234] on div "Available" at bounding box center [918, 234] width 333 height 128
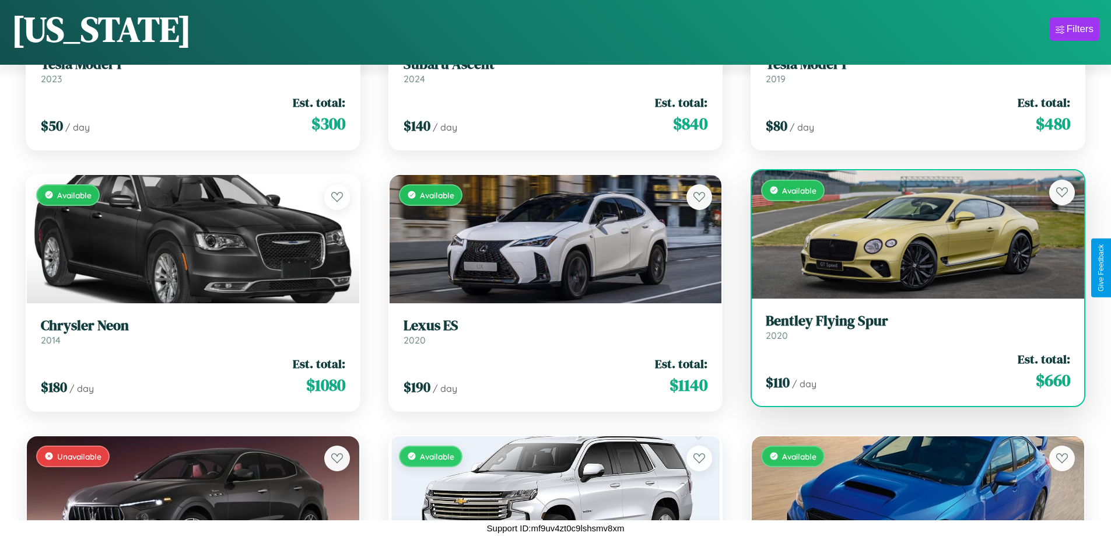
click at [911, 327] on h3 "Bentley Flying Spur" at bounding box center [918, 321] width 305 height 17
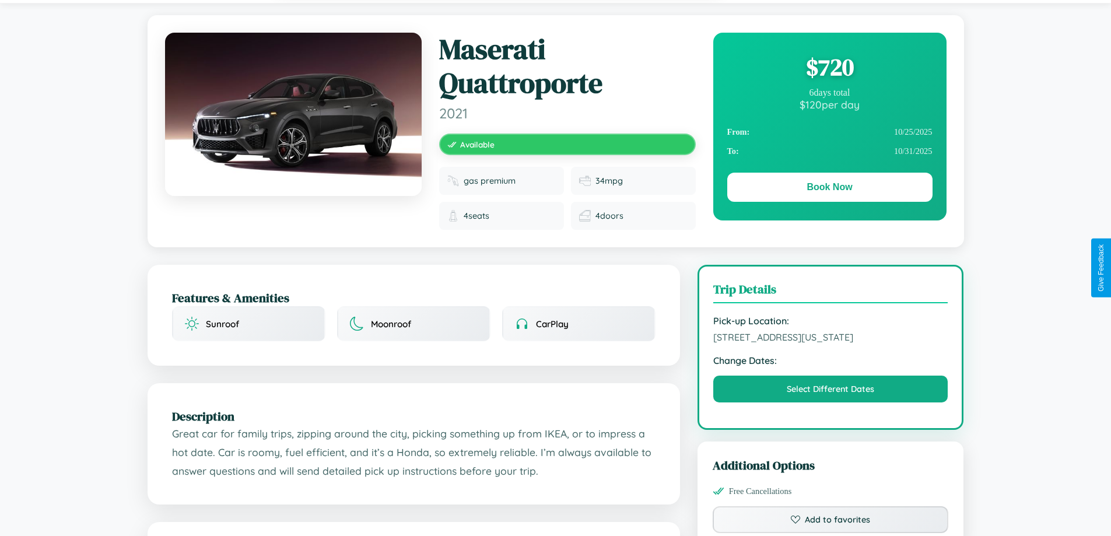
scroll to position [659, 0]
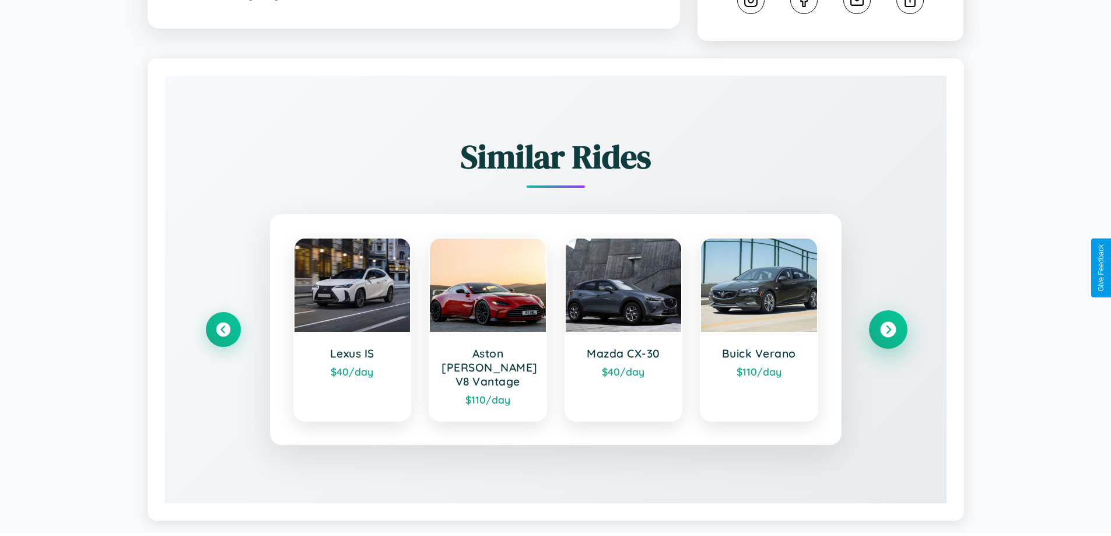
click at [888, 324] on icon at bounding box center [888, 330] width 16 height 16
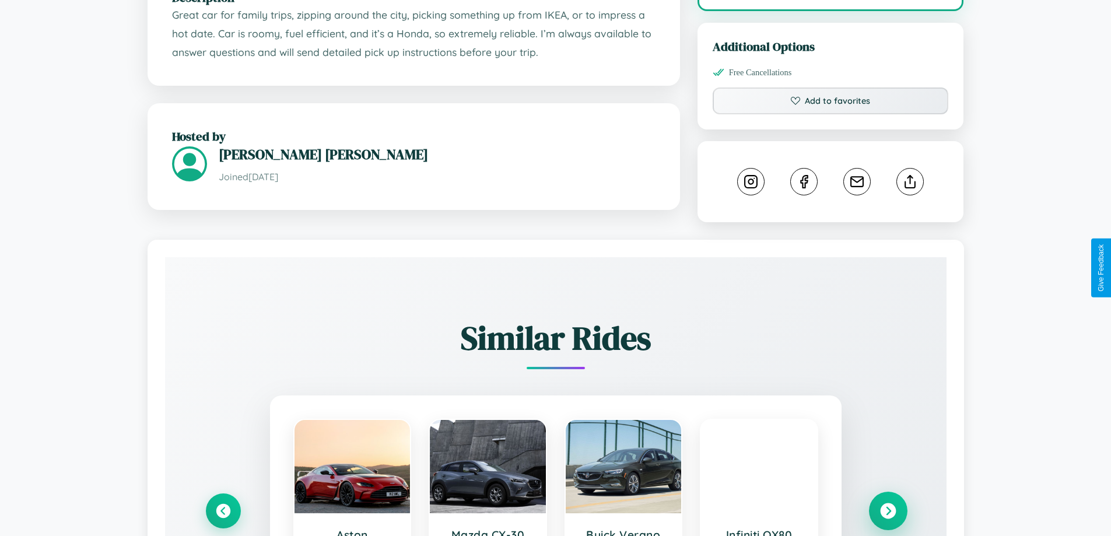
scroll to position [393, 0]
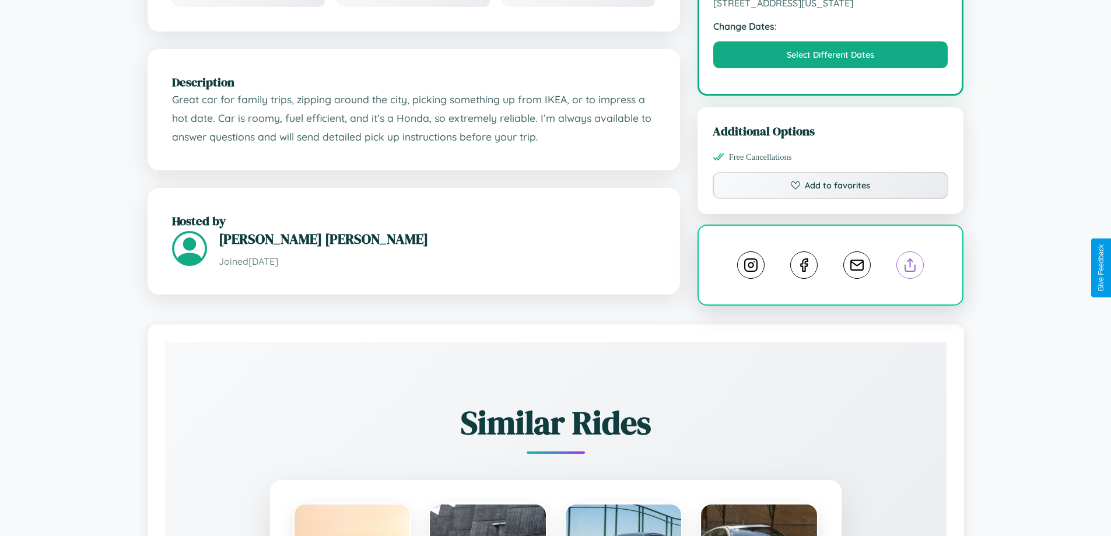
click at [911, 267] on line at bounding box center [911, 263] width 0 height 8
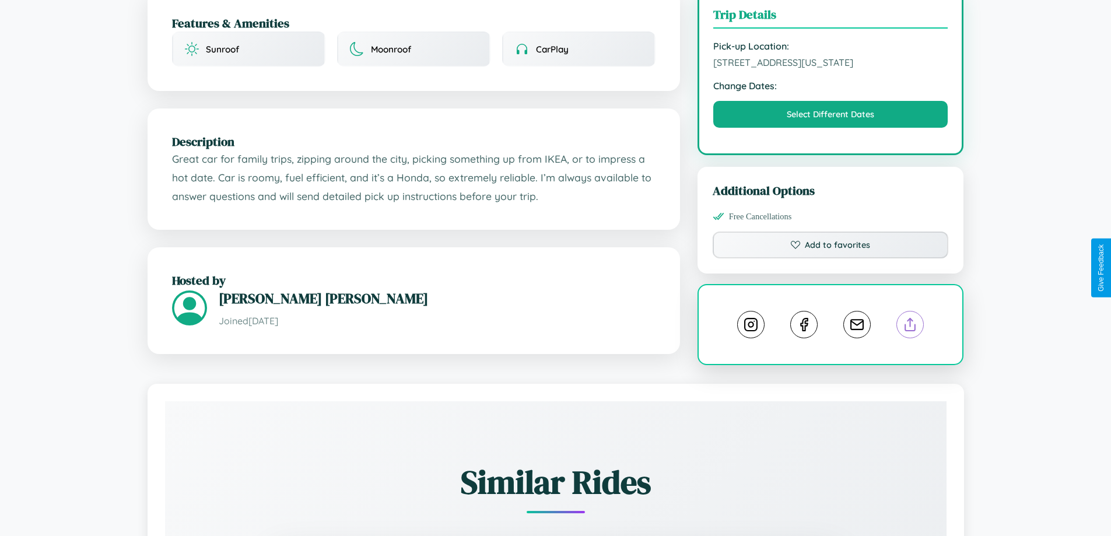
scroll to position [130, 0]
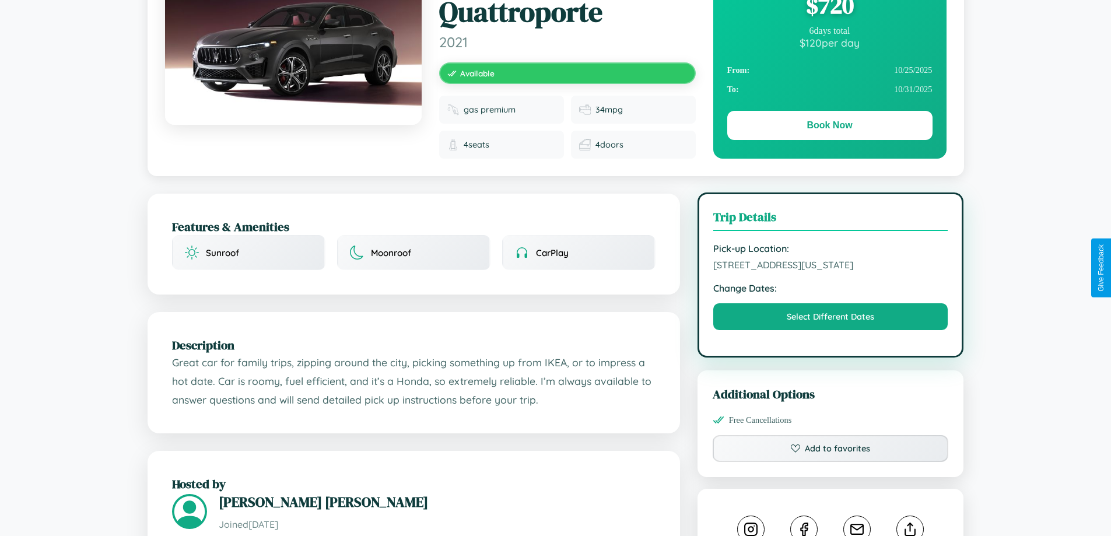
click at [831, 267] on span "[STREET_ADDRESS][US_STATE]" at bounding box center [831, 265] width 235 height 12
click at [831, 267] on span "9414 First Street Washington DC 51607 United States" at bounding box center [831, 265] width 235 height 12
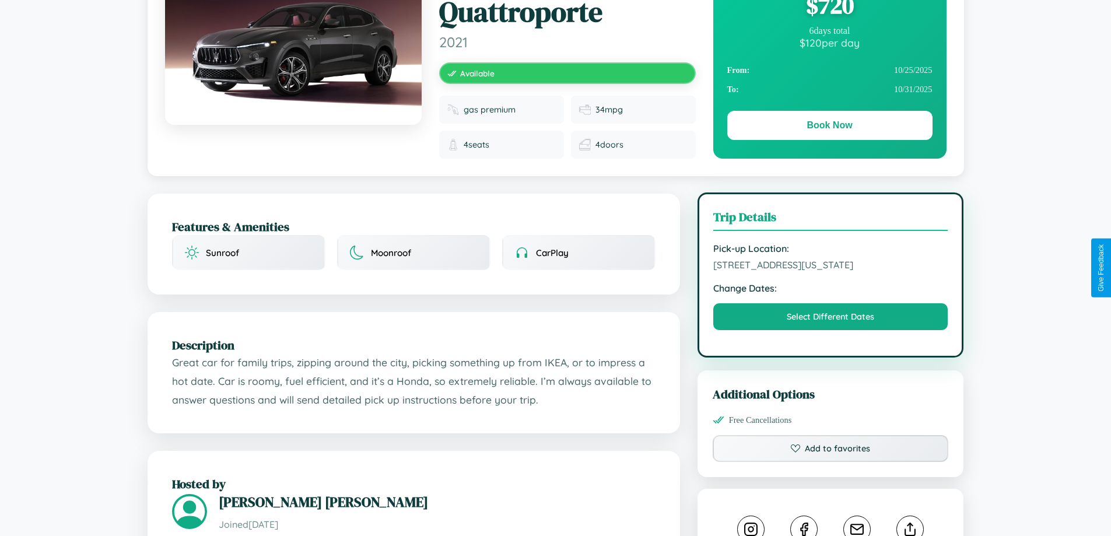
click at [831, 267] on span "9414 First Street Washington DC 51607 United States" at bounding box center [831, 265] width 235 height 12
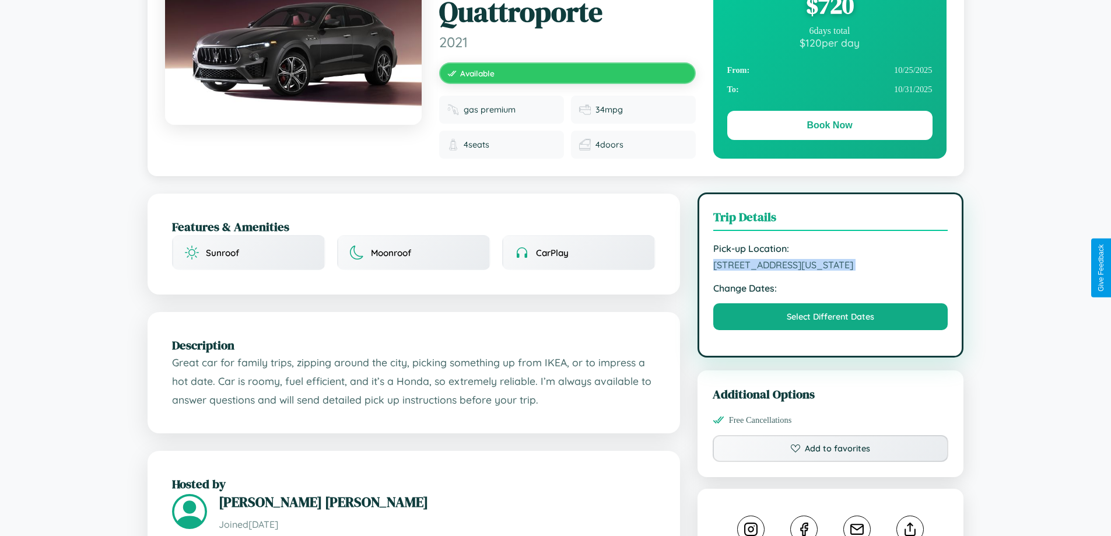
click at [831, 267] on span "9414 First Street Washington DC 51607 United States" at bounding box center [831, 265] width 235 height 12
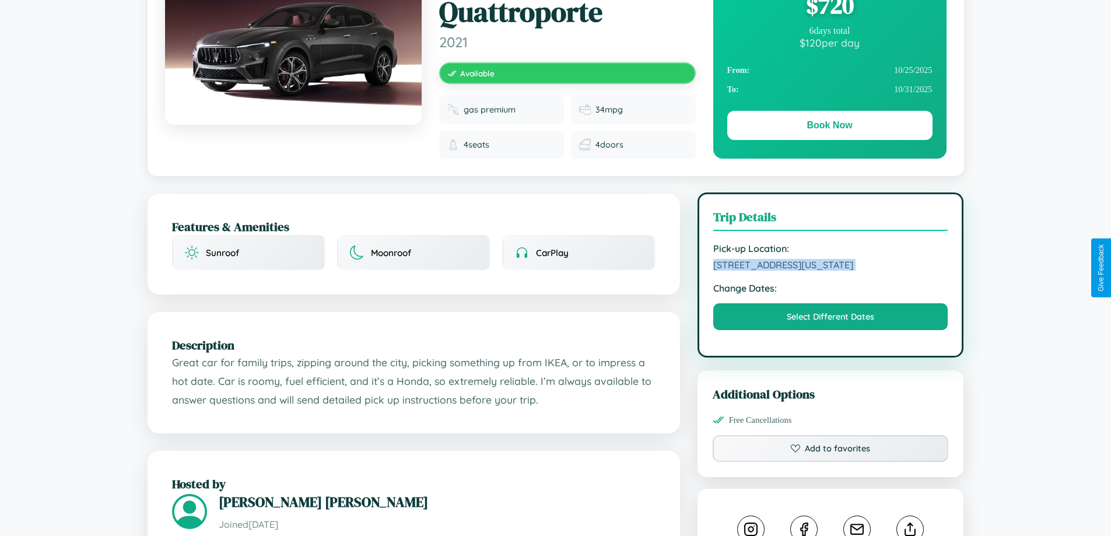
click at [831, 267] on span "9414 First Street Washington DC 51607 United States" at bounding box center [831, 265] width 235 height 12
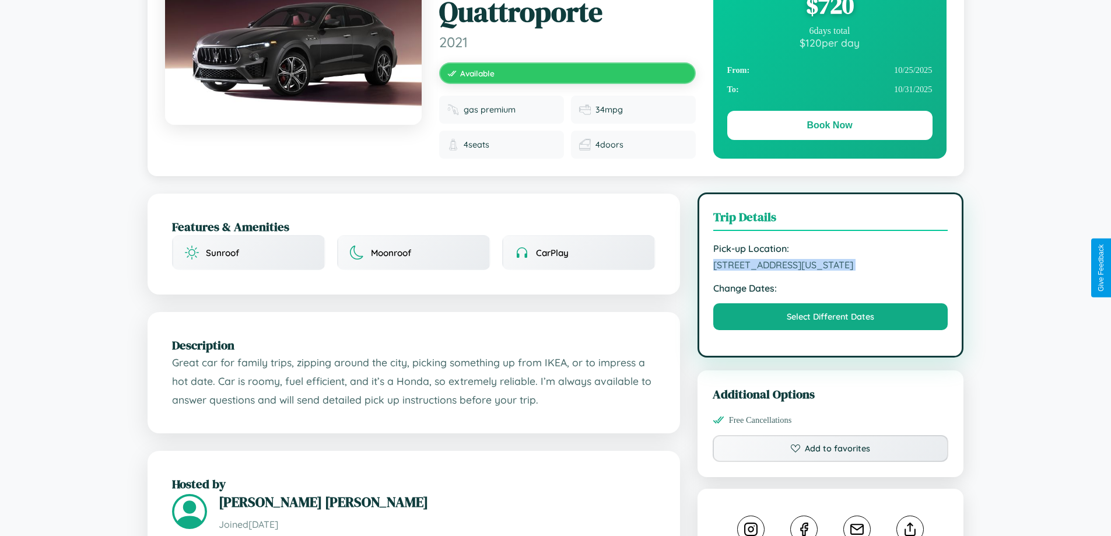
click at [831, 267] on span "9414 First Street Washington DC 51607 United States" at bounding box center [831, 265] width 235 height 12
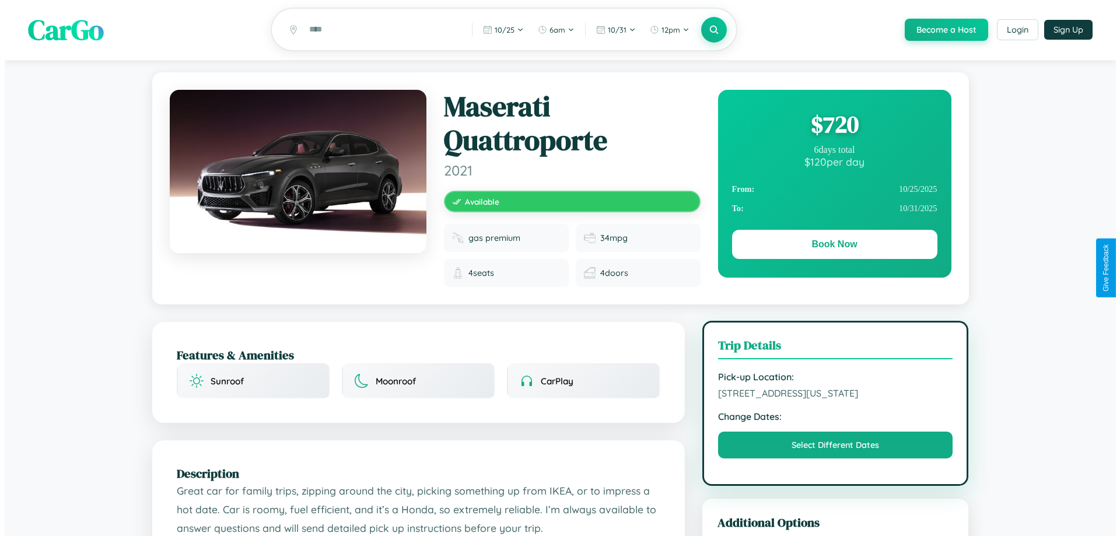
scroll to position [0, 0]
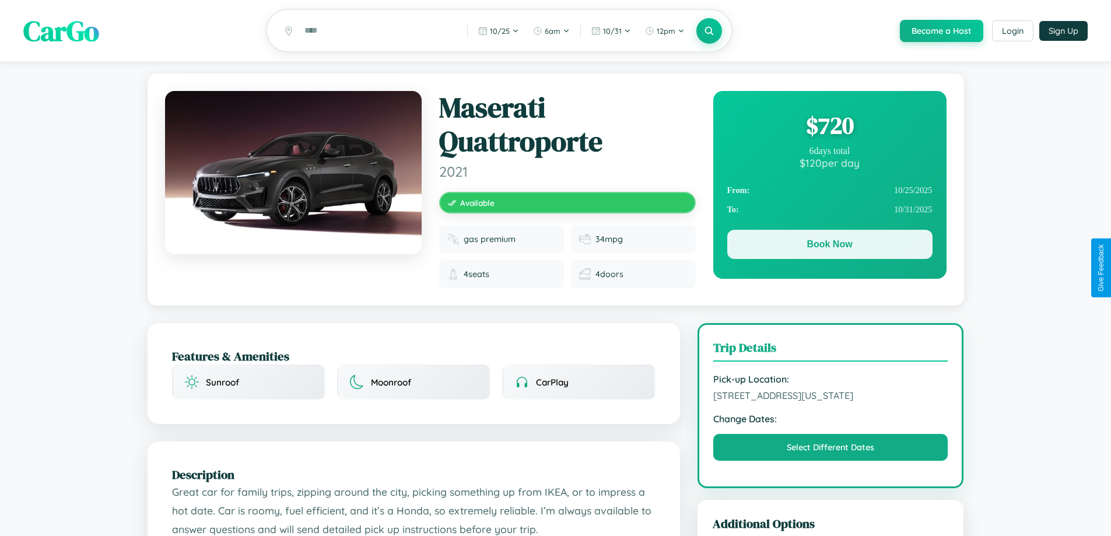
click at [830, 246] on button "Book Now" at bounding box center [830, 244] width 205 height 29
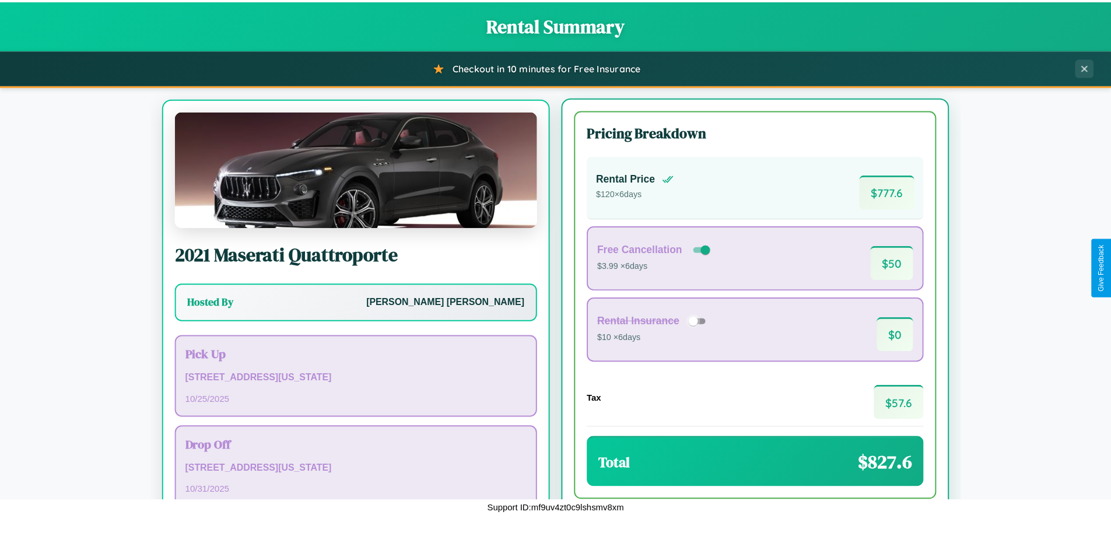
scroll to position [54, 0]
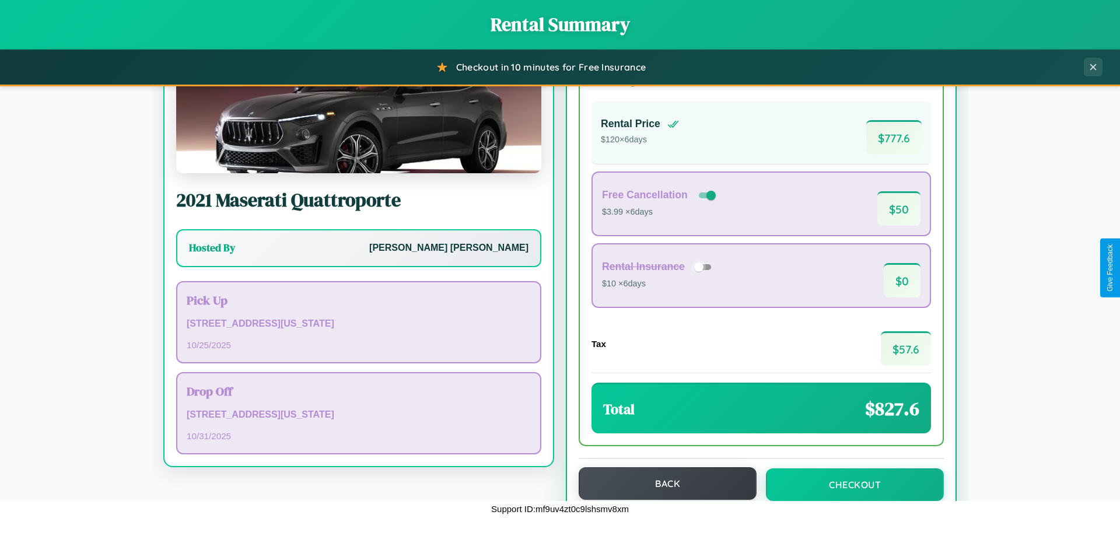
click at [662, 485] on button "Back" at bounding box center [668, 483] width 178 height 33
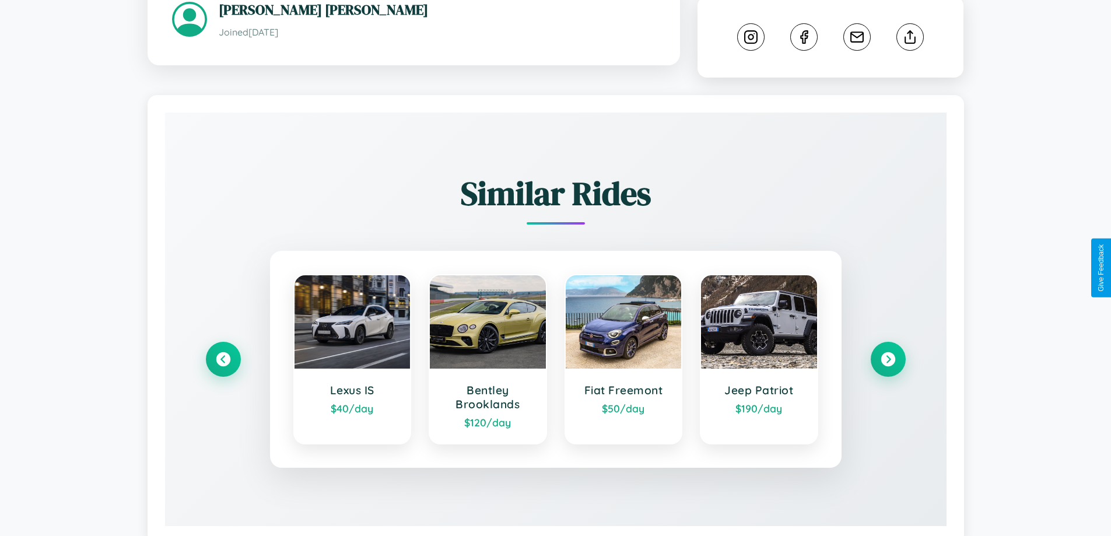
scroll to position [659, 0]
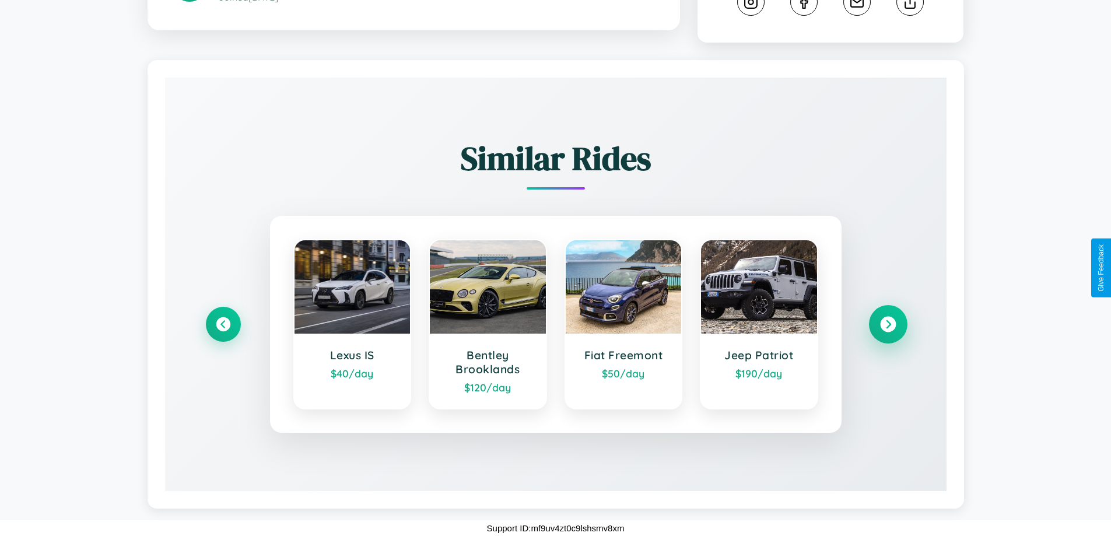
click at [888, 324] on icon at bounding box center [888, 325] width 16 height 16
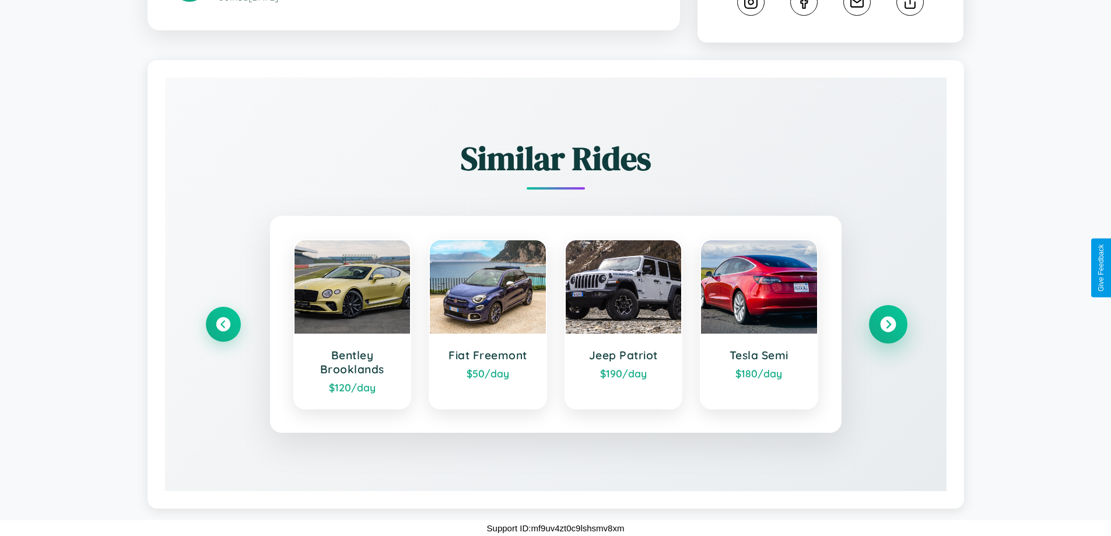
click at [888, 324] on icon at bounding box center [888, 325] width 16 height 16
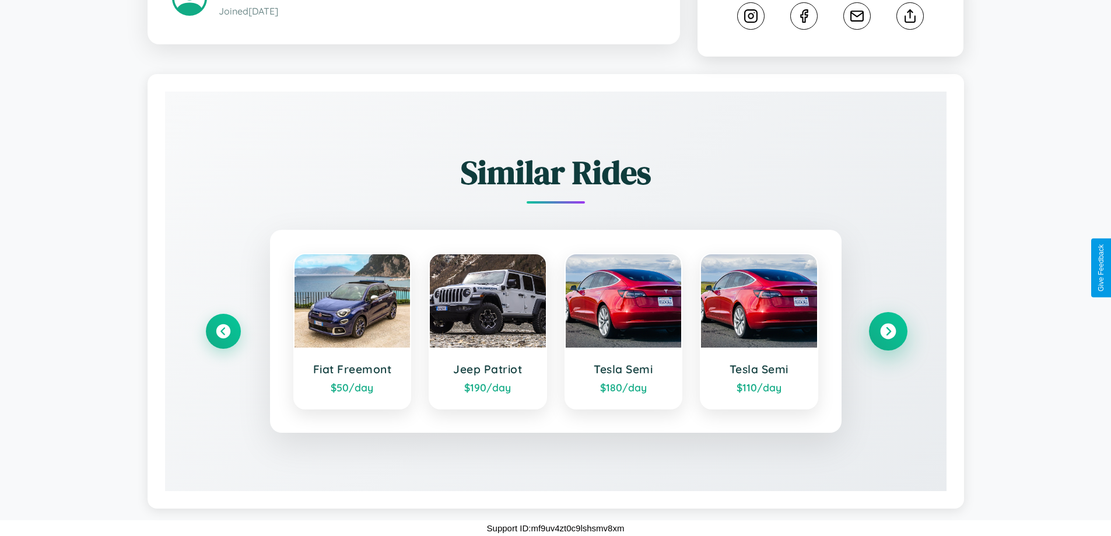
click at [888, 331] on icon at bounding box center [888, 332] width 16 height 16
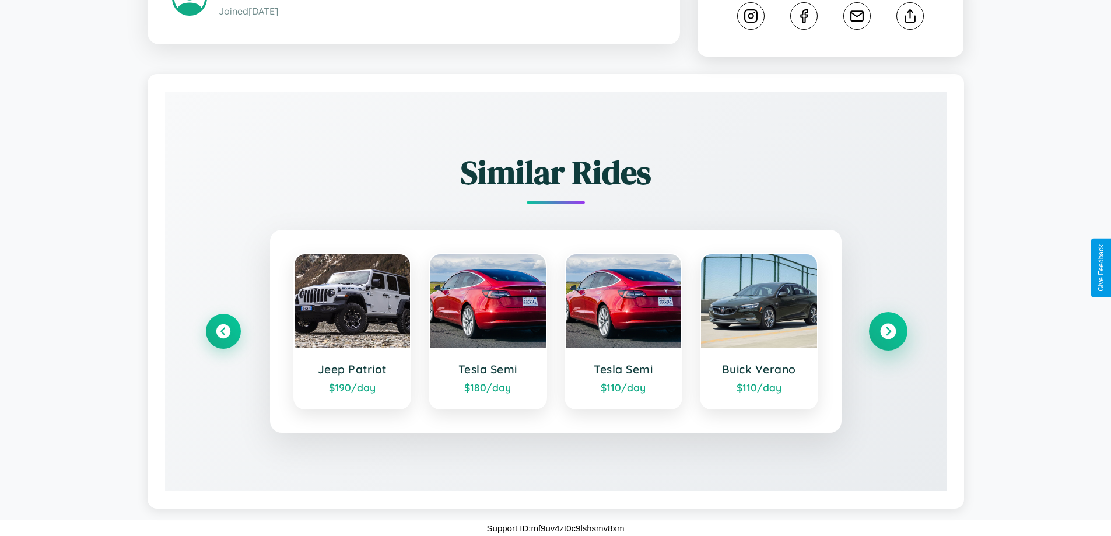
click at [888, 331] on icon at bounding box center [888, 332] width 16 height 16
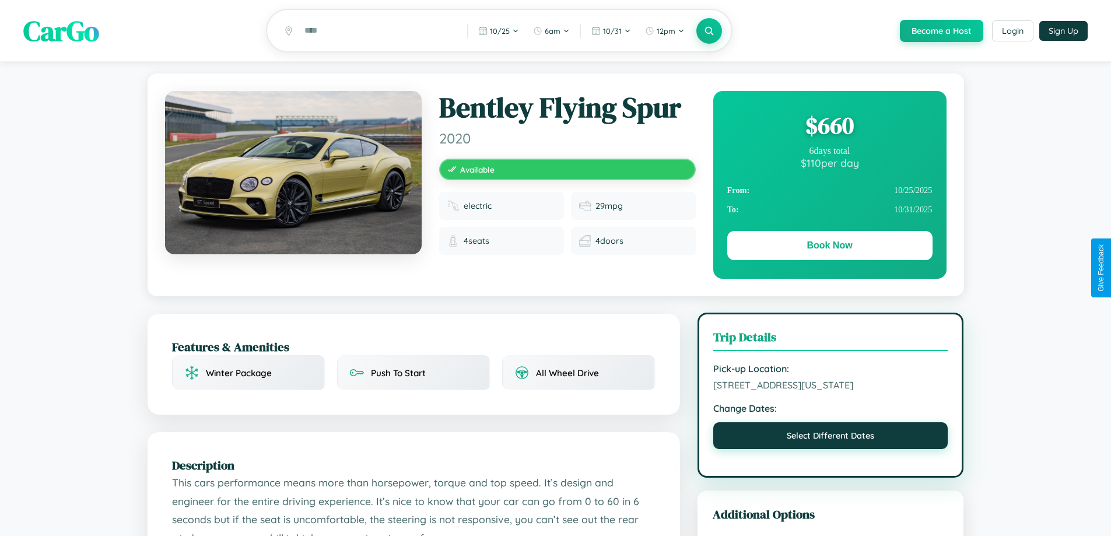
click at [831, 438] on button "Select Different Dates" at bounding box center [831, 435] width 235 height 27
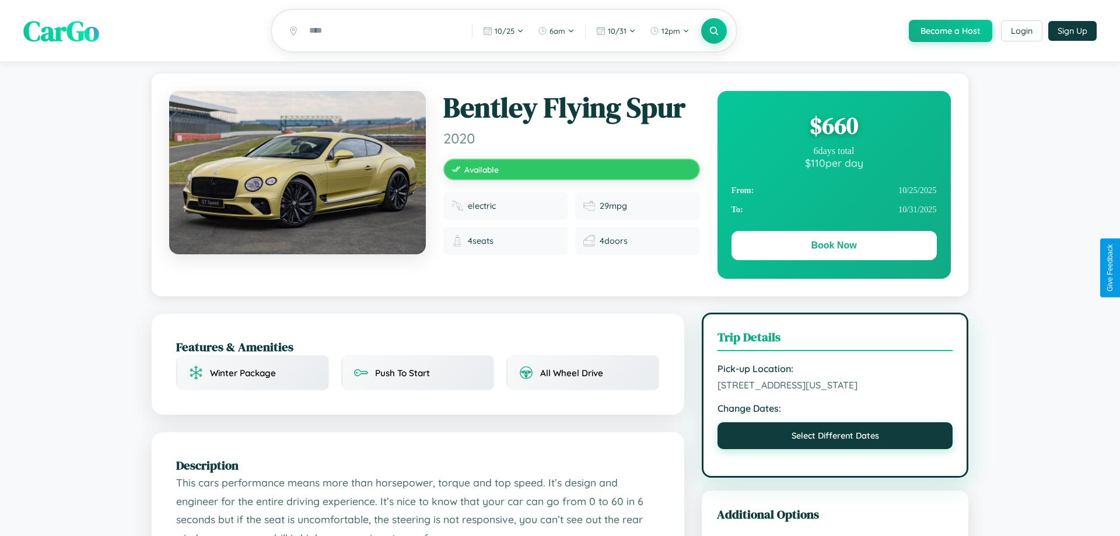
select select "*"
select select "****"
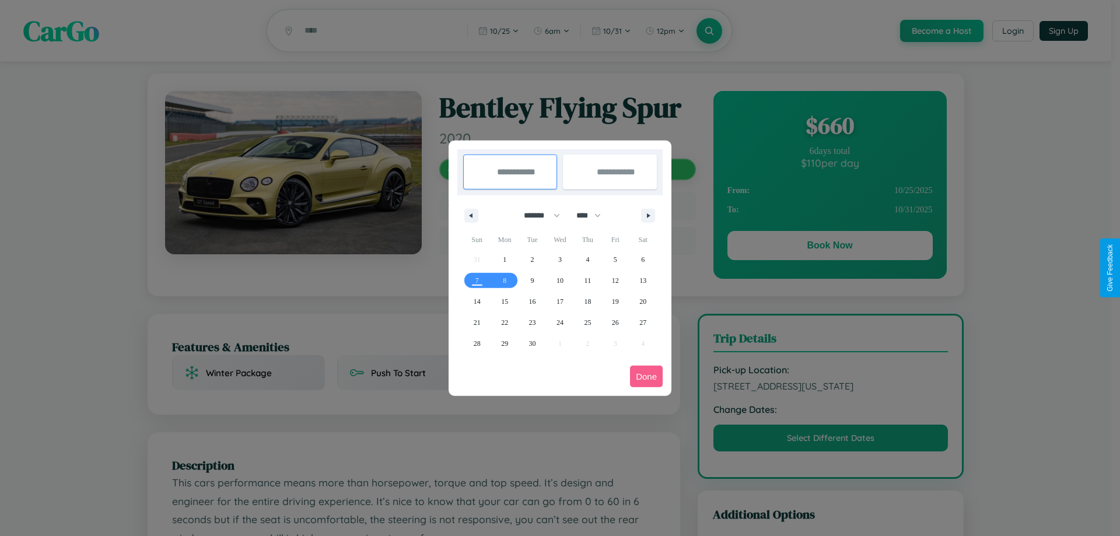
click at [537, 215] on select "******* ******** ***** ***** *** **** **** ****** ********* ******* ******** **…" at bounding box center [540, 215] width 50 height 19
select select "*"
drag, startPoint x: 594, startPoint y: 215, endPoint x: 560, endPoint y: 234, distance: 38.6
click at [594, 215] on select "**** **** **** **** **** **** **** **** **** **** **** **** **** **** **** ****…" at bounding box center [588, 215] width 35 height 19
select select "****"
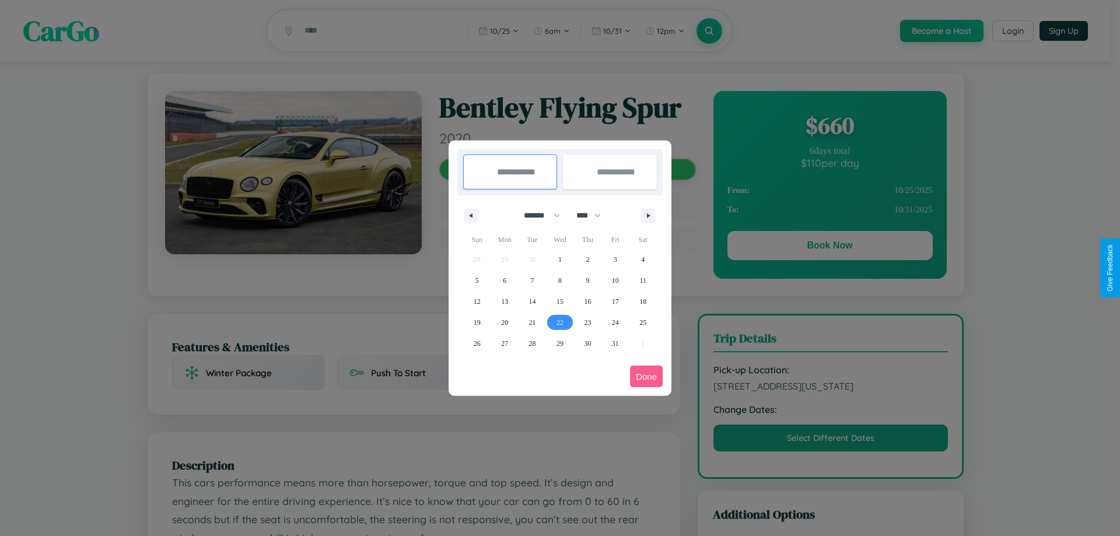
click at [560, 322] on span "22" at bounding box center [560, 322] width 7 height 21
type input "**********"
click at [588, 343] on span "30" at bounding box center [587, 343] width 7 height 21
type input "**********"
click at [646, 376] on button "Done" at bounding box center [646, 377] width 33 height 22
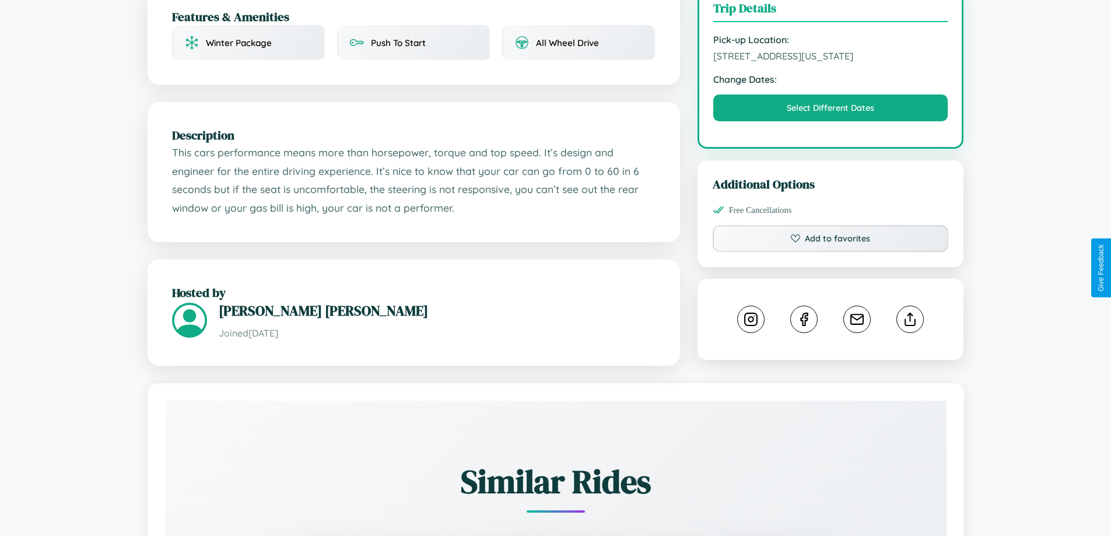
scroll to position [383, 0]
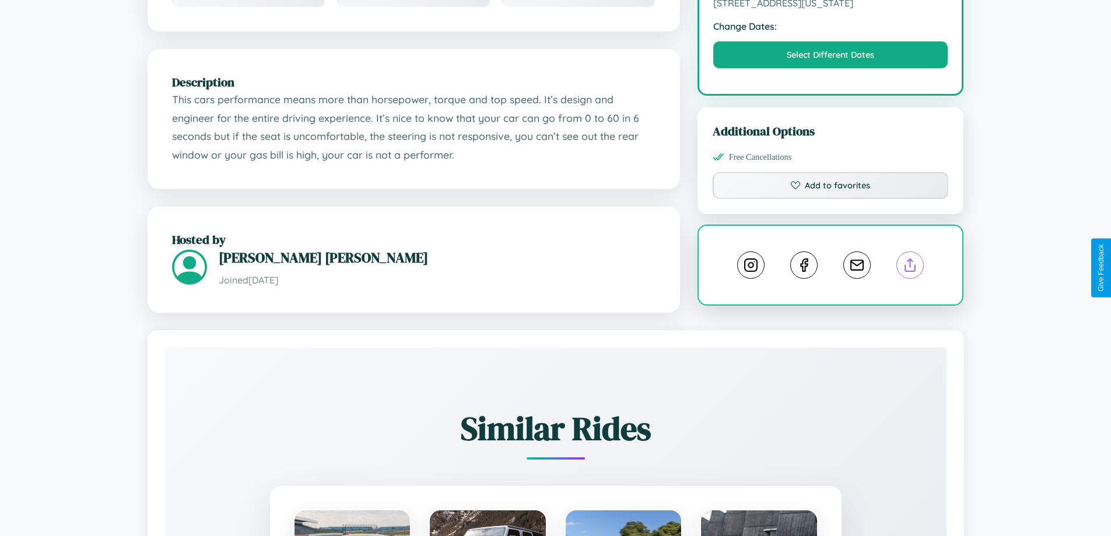
click at [911, 267] on line at bounding box center [911, 263] width 0 height 8
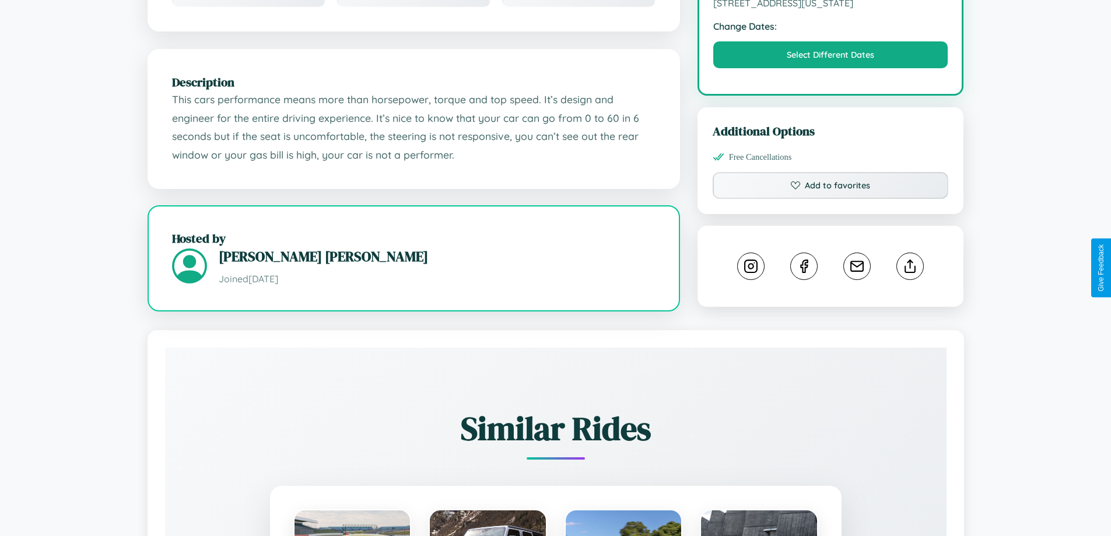
scroll to position [382, 0]
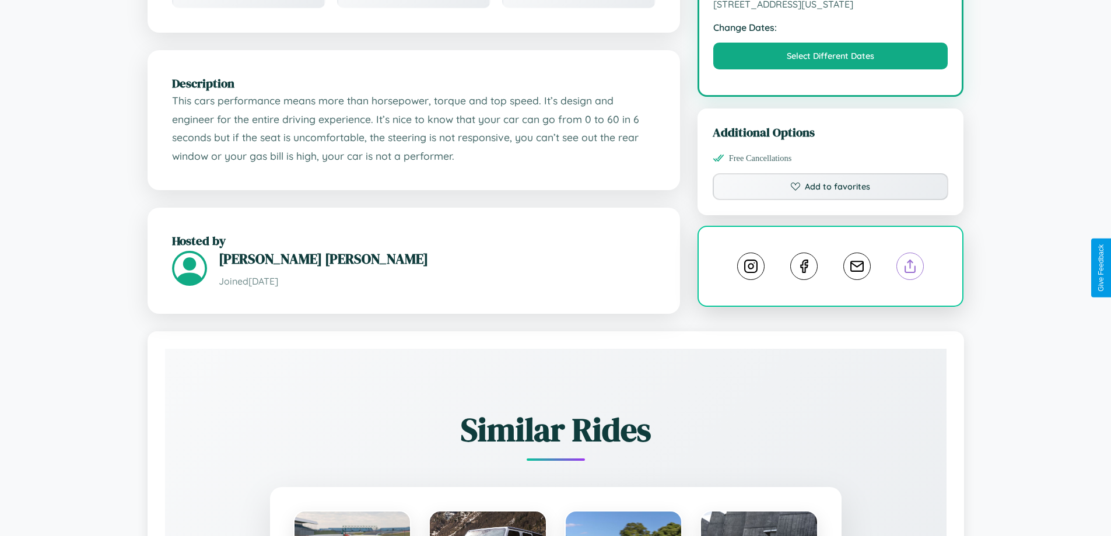
click at [911, 268] on line at bounding box center [911, 264] width 0 height 8
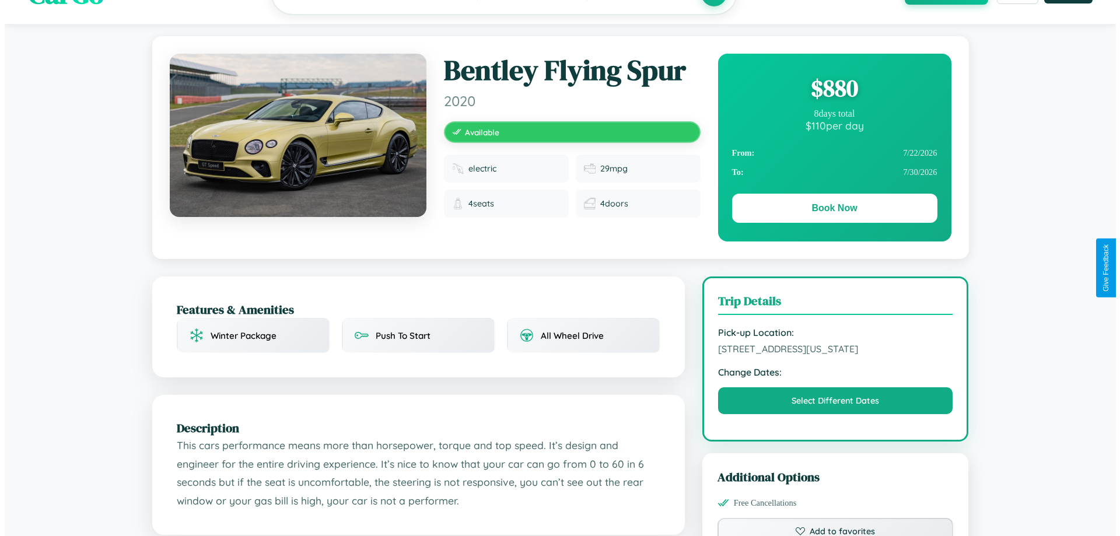
scroll to position [0, 0]
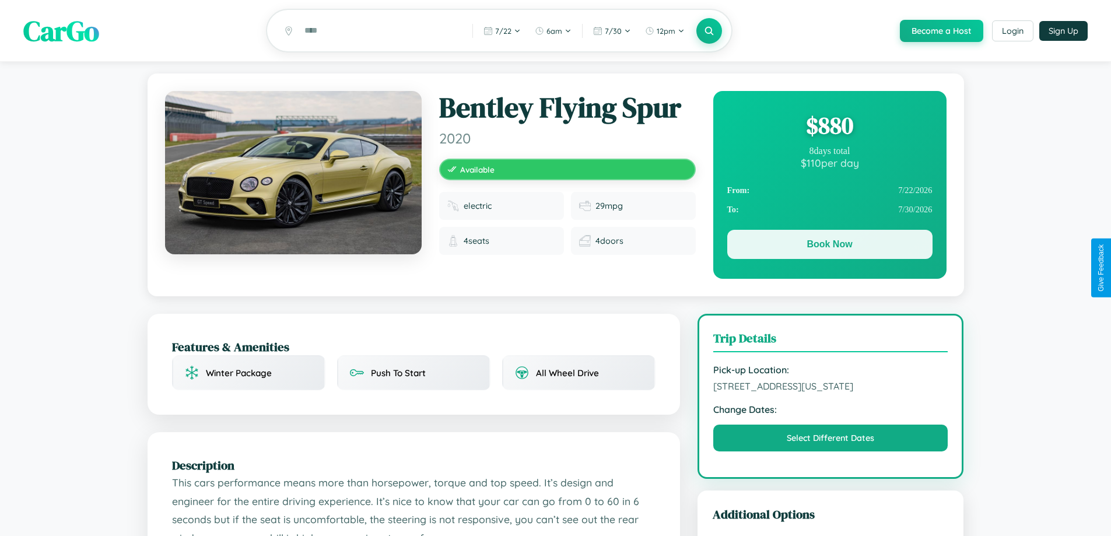
click at [830, 246] on button "Book Now" at bounding box center [830, 244] width 205 height 29
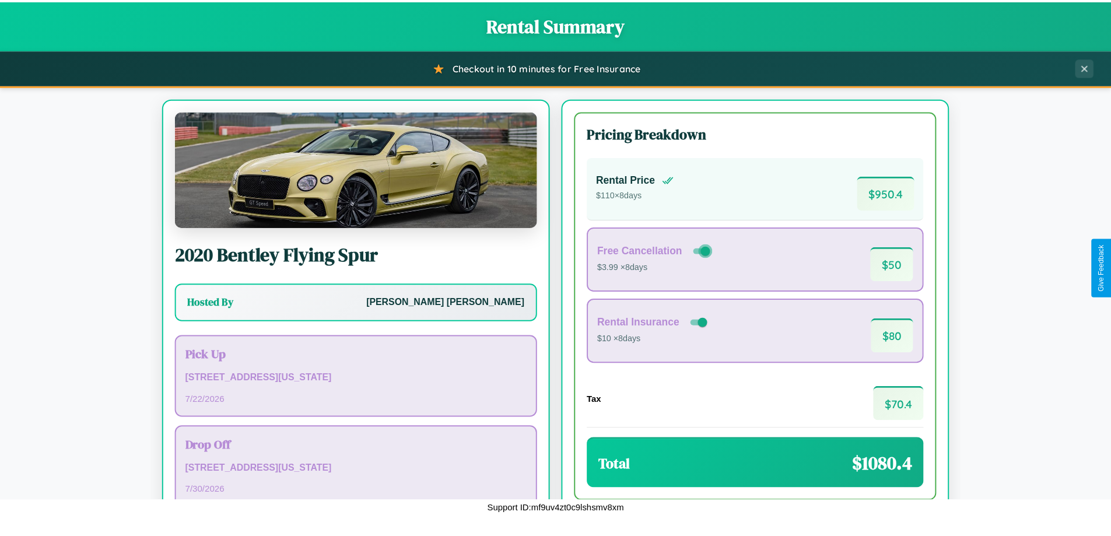
scroll to position [80, 0]
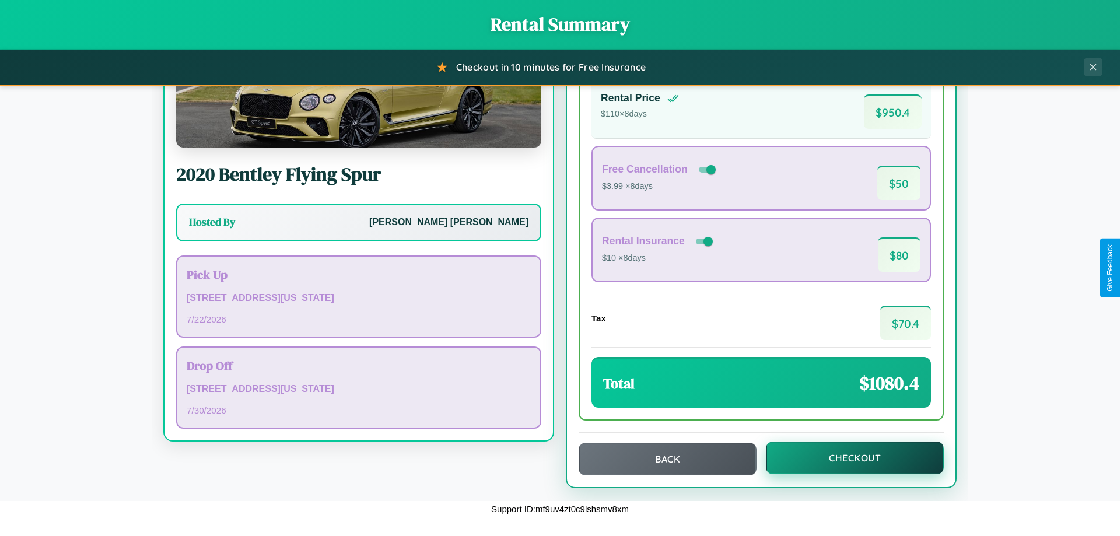
click at [847, 458] on button "Checkout" at bounding box center [855, 458] width 178 height 33
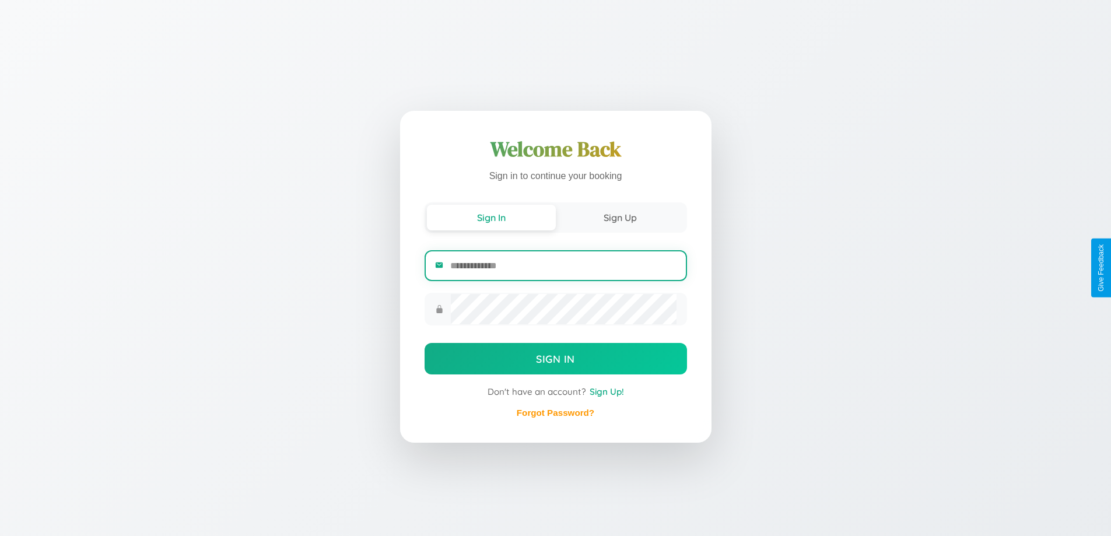
click at [563, 267] on input "email" at bounding box center [563, 265] width 226 height 29
